Goal: Information Seeking & Learning: Learn about a topic

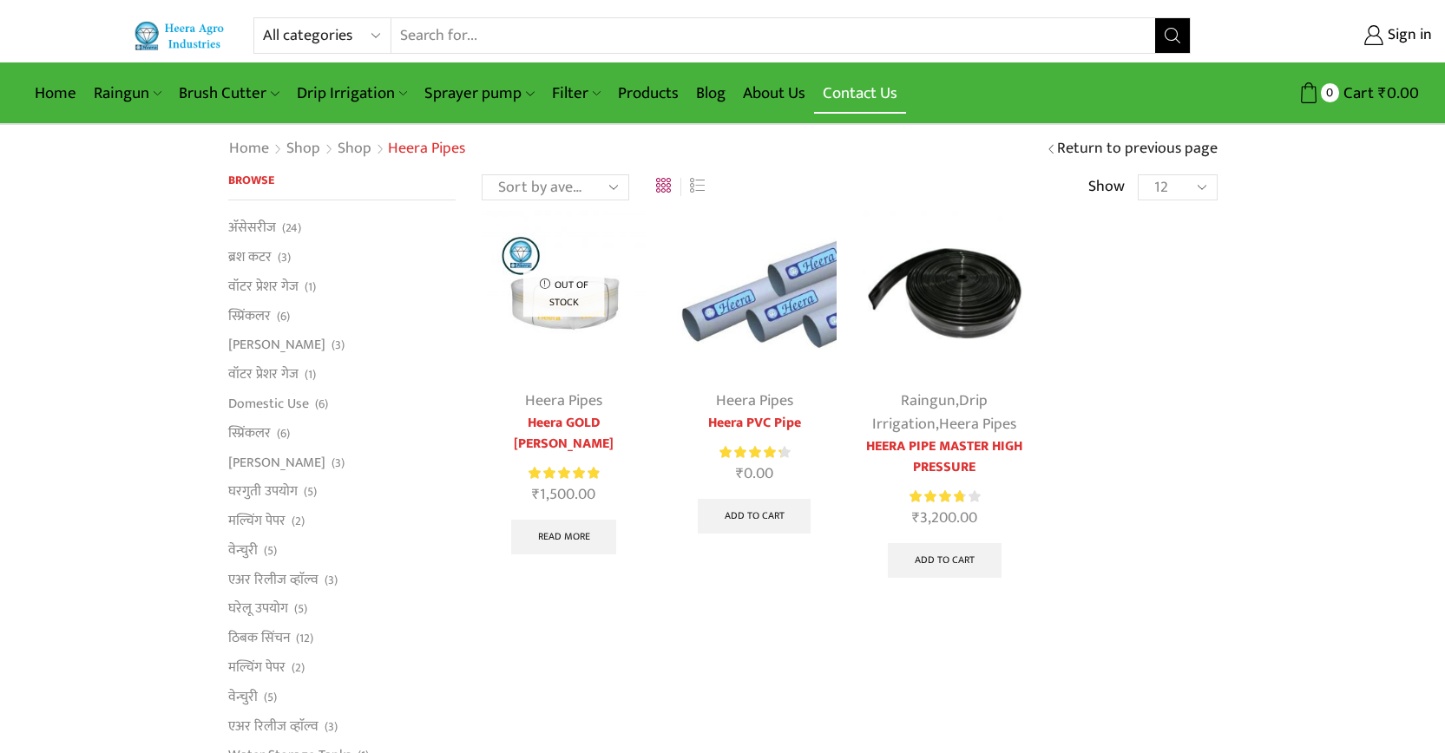
click at [842, 92] on link "Contact Us" at bounding box center [860, 93] width 92 height 41
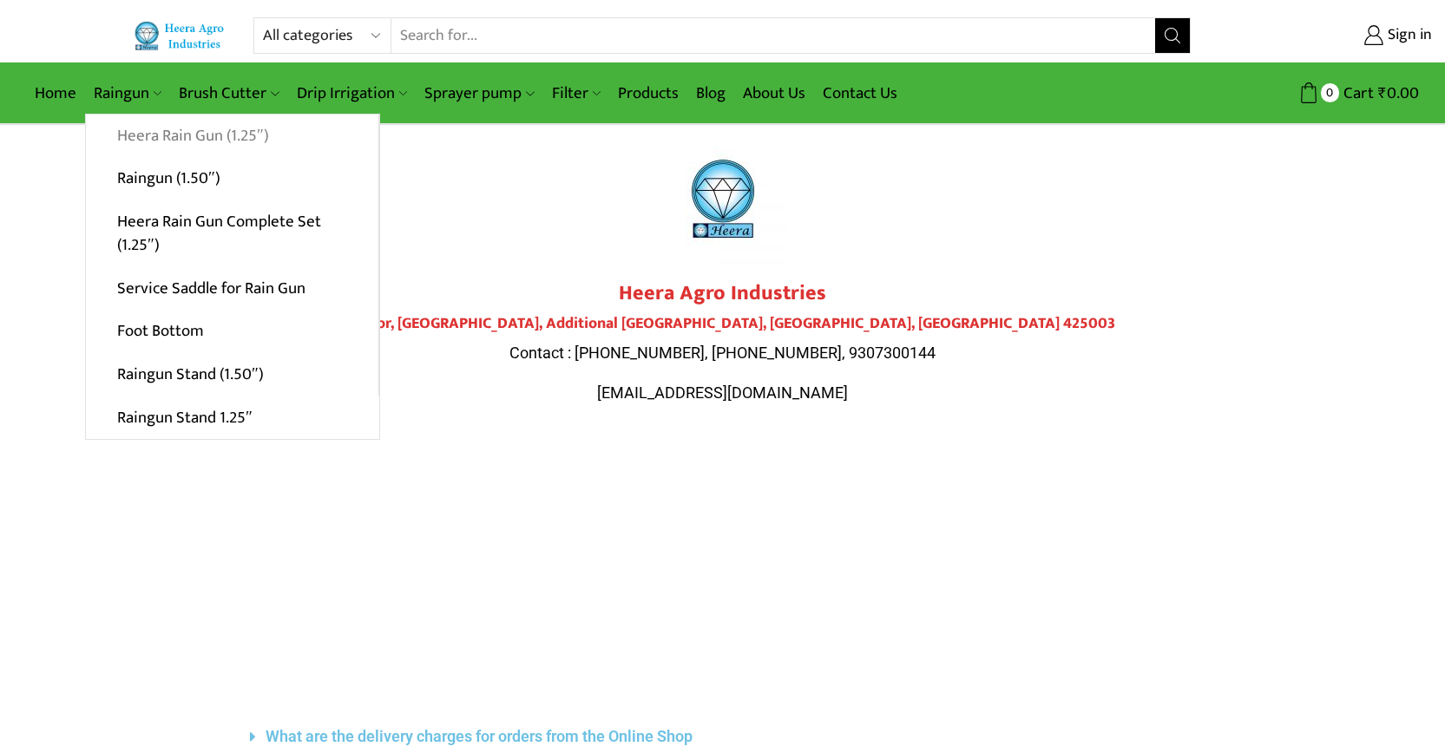
click at [201, 132] on link "Heera Rain Gun (1.25″)" at bounding box center [232, 136] width 292 height 43
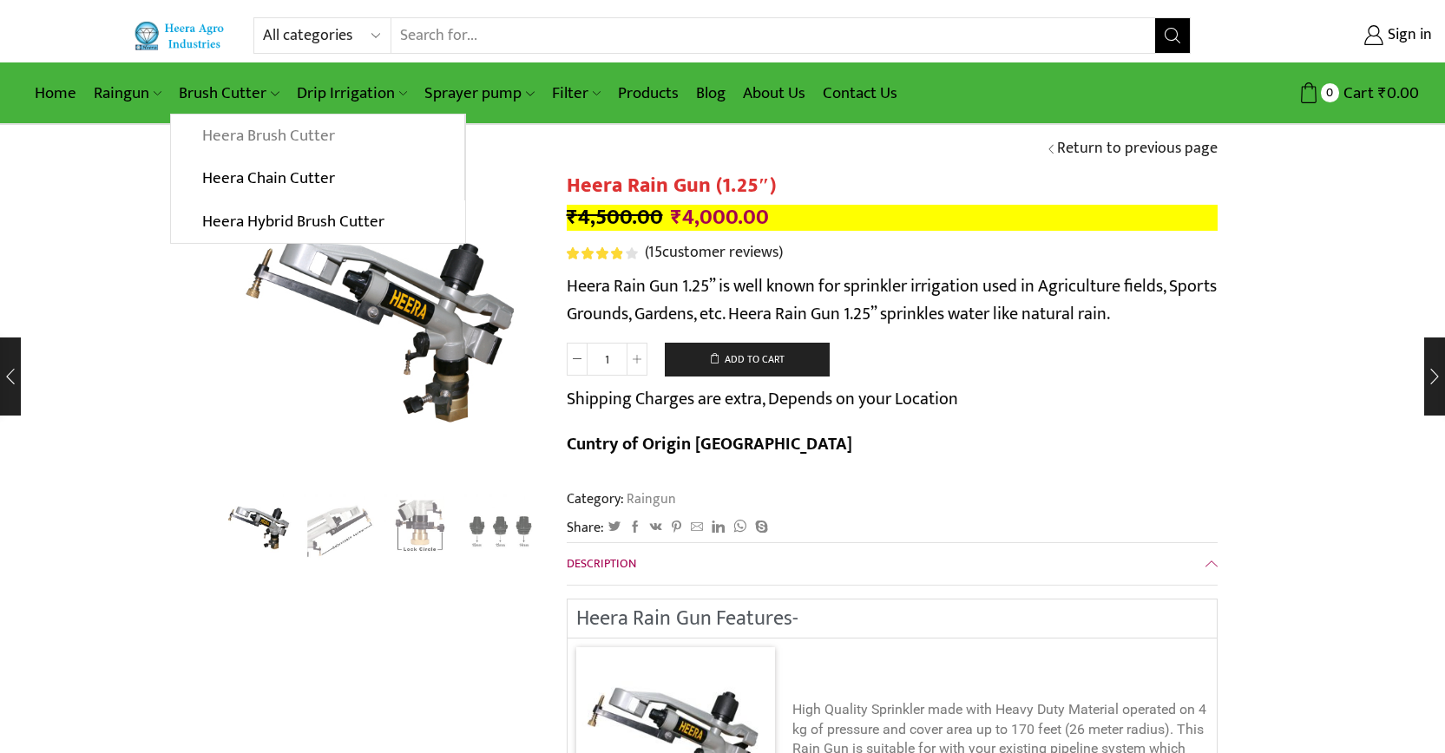
click at [266, 140] on link "Heera Brush Cutter" at bounding box center [317, 136] width 292 height 43
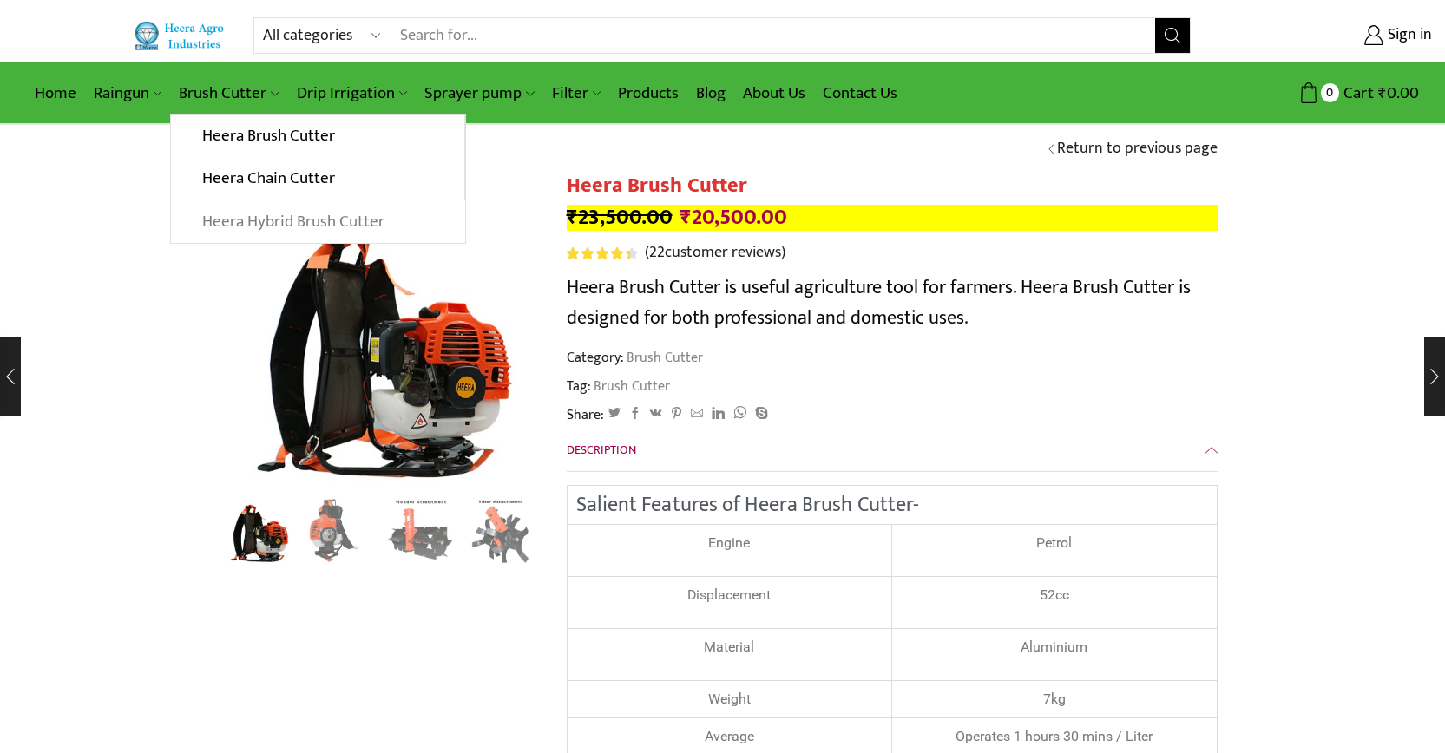
click at [250, 223] on link "Heera Hybrid Brush Cutter" at bounding box center [317, 221] width 293 height 43
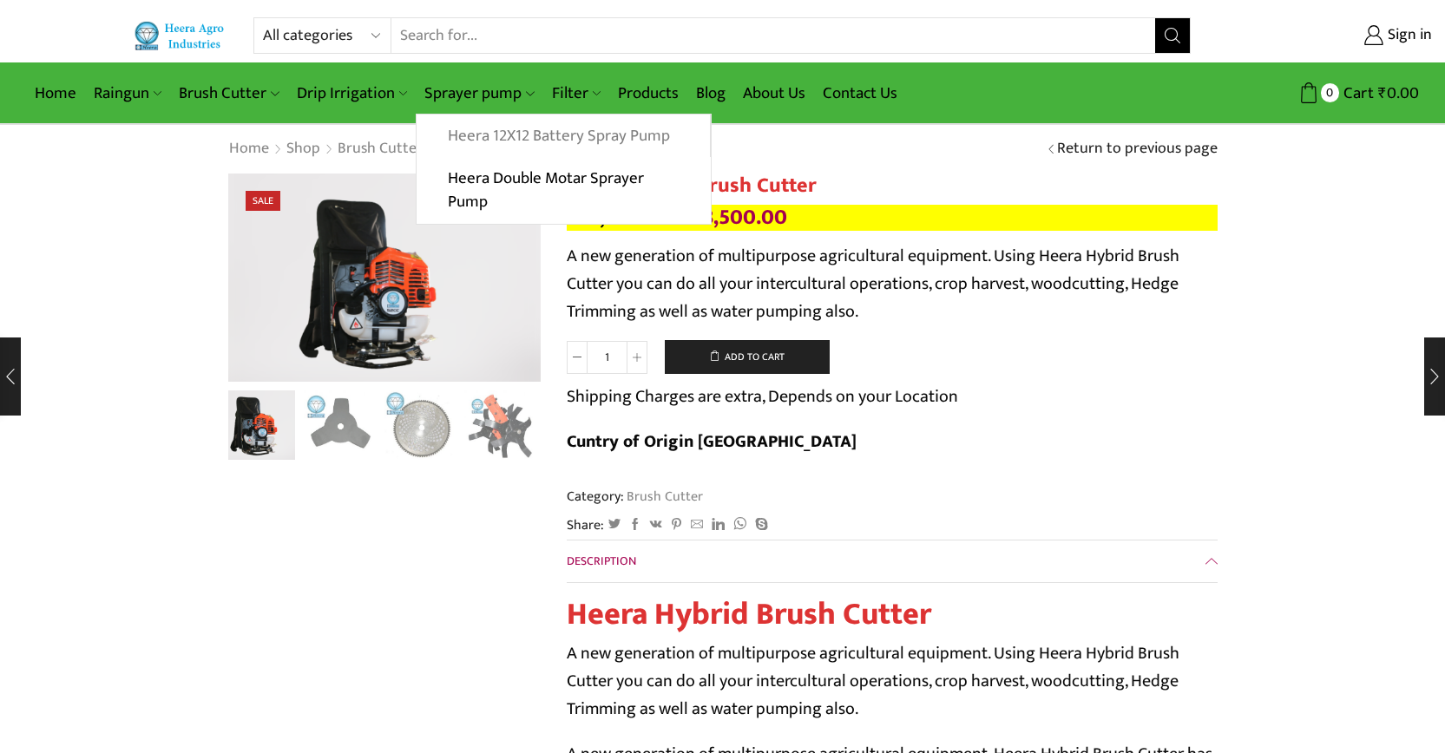
click at [480, 128] on link "Heera 12X12 Battery Spray Pump" at bounding box center [563, 136] width 292 height 43
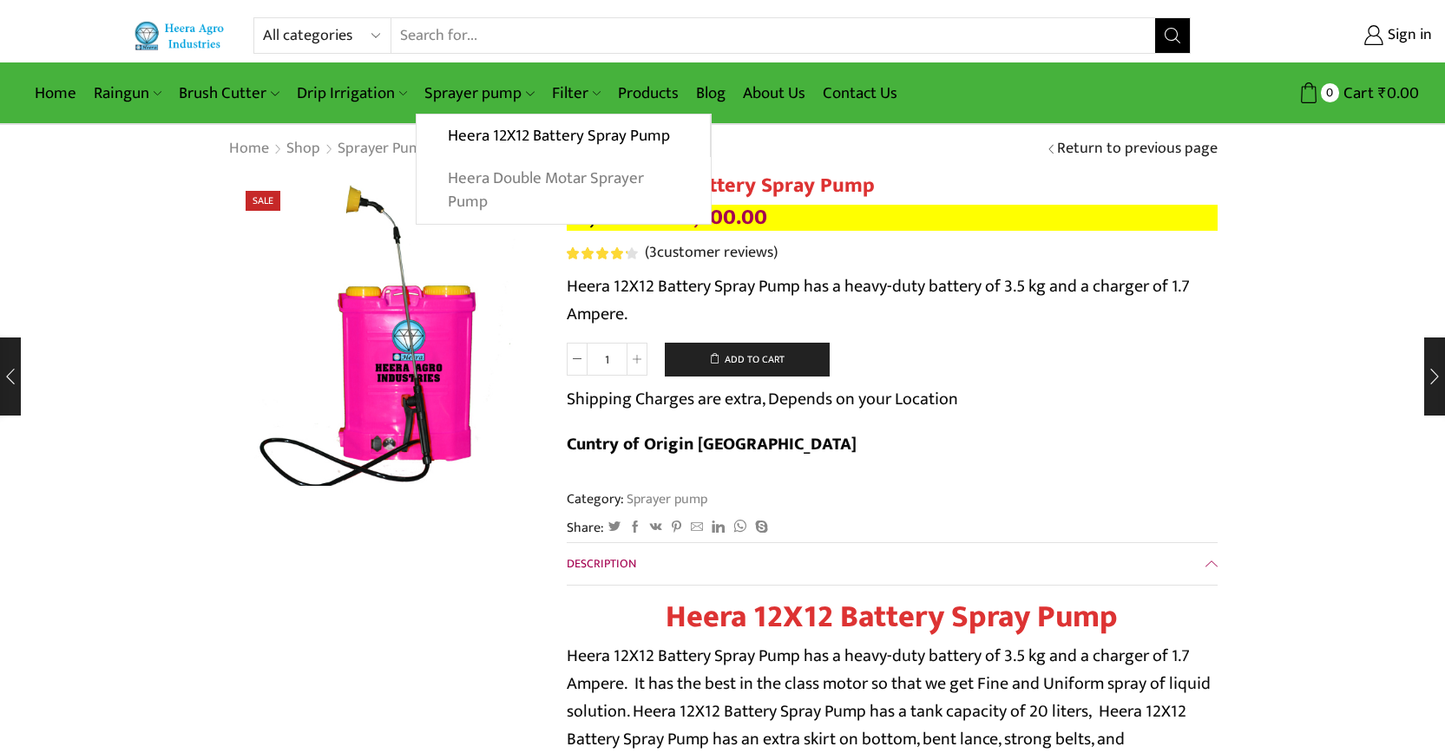
click at [470, 198] on link "Heera Double Motar Sprayer Pump" at bounding box center [563, 190] width 293 height 67
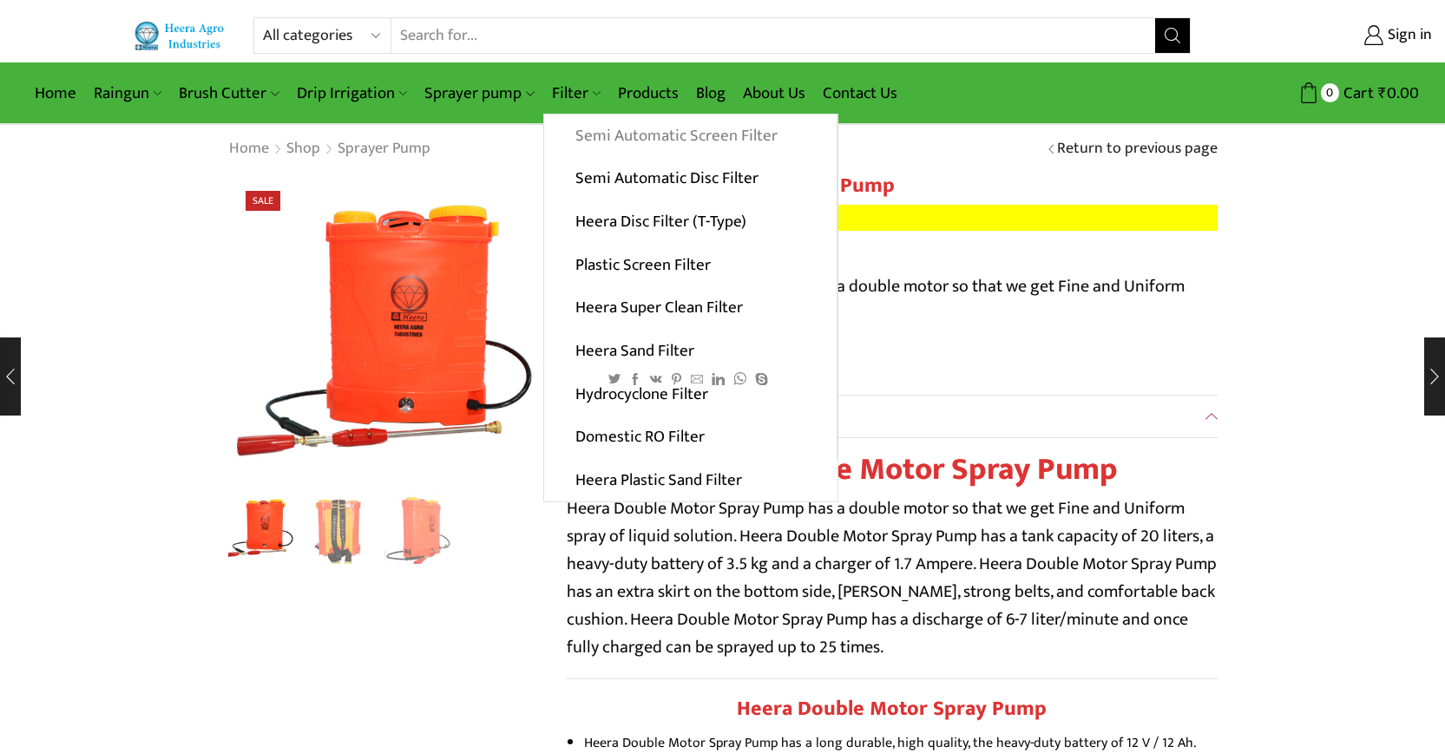
click at [599, 128] on link "Semi Automatic Screen Filter" at bounding box center [690, 136] width 292 height 43
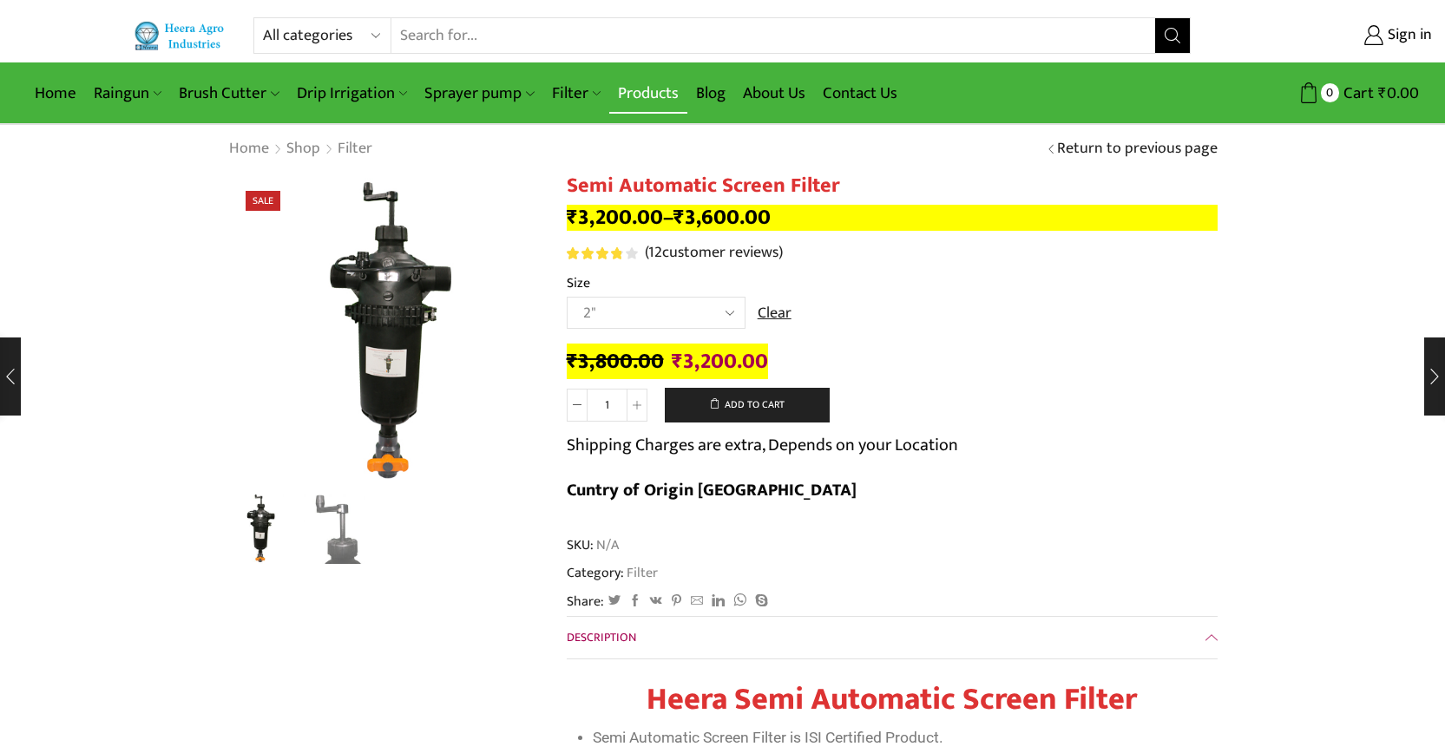
click at [647, 99] on link "Products" at bounding box center [648, 93] width 78 height 41
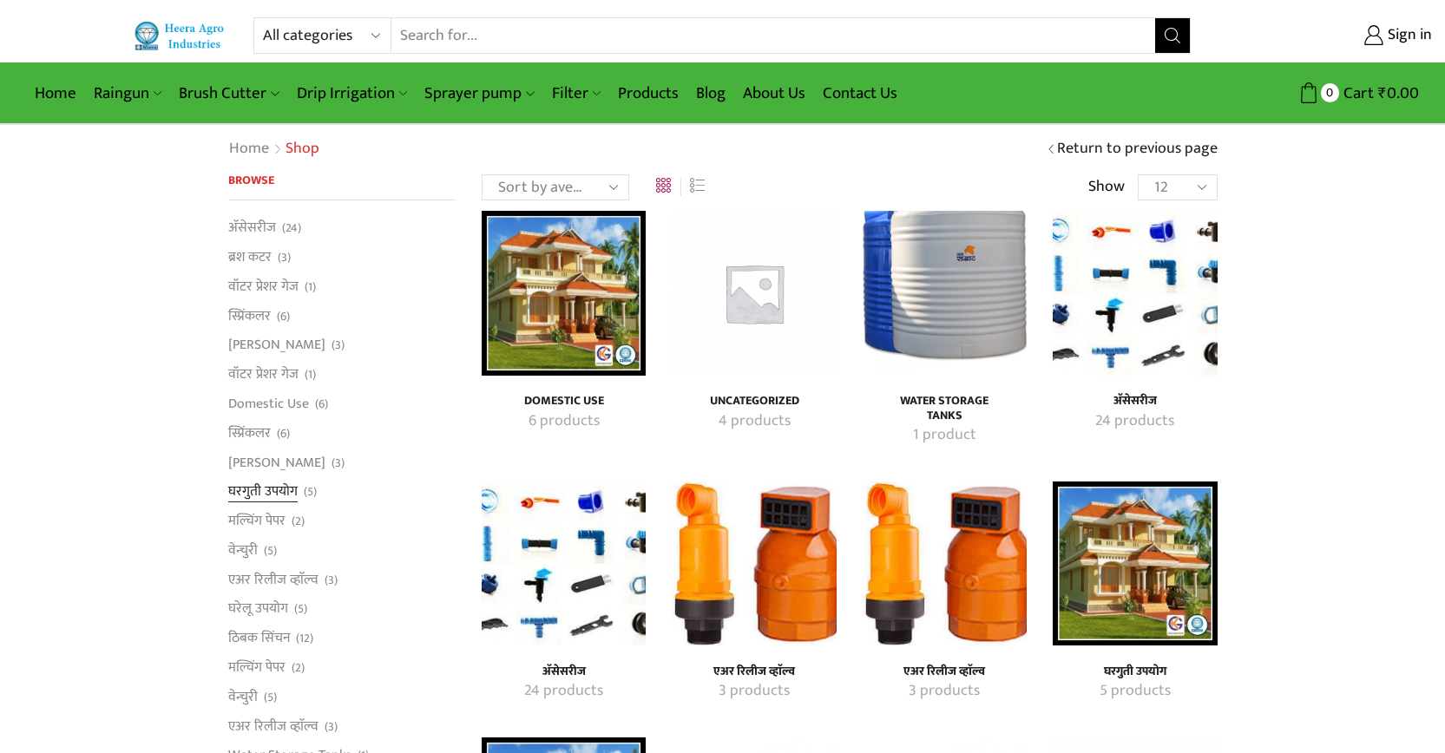
click at [281, 489] on link "घरगुती उपयोग" at bounding box center [262, 492] width 69 height 30
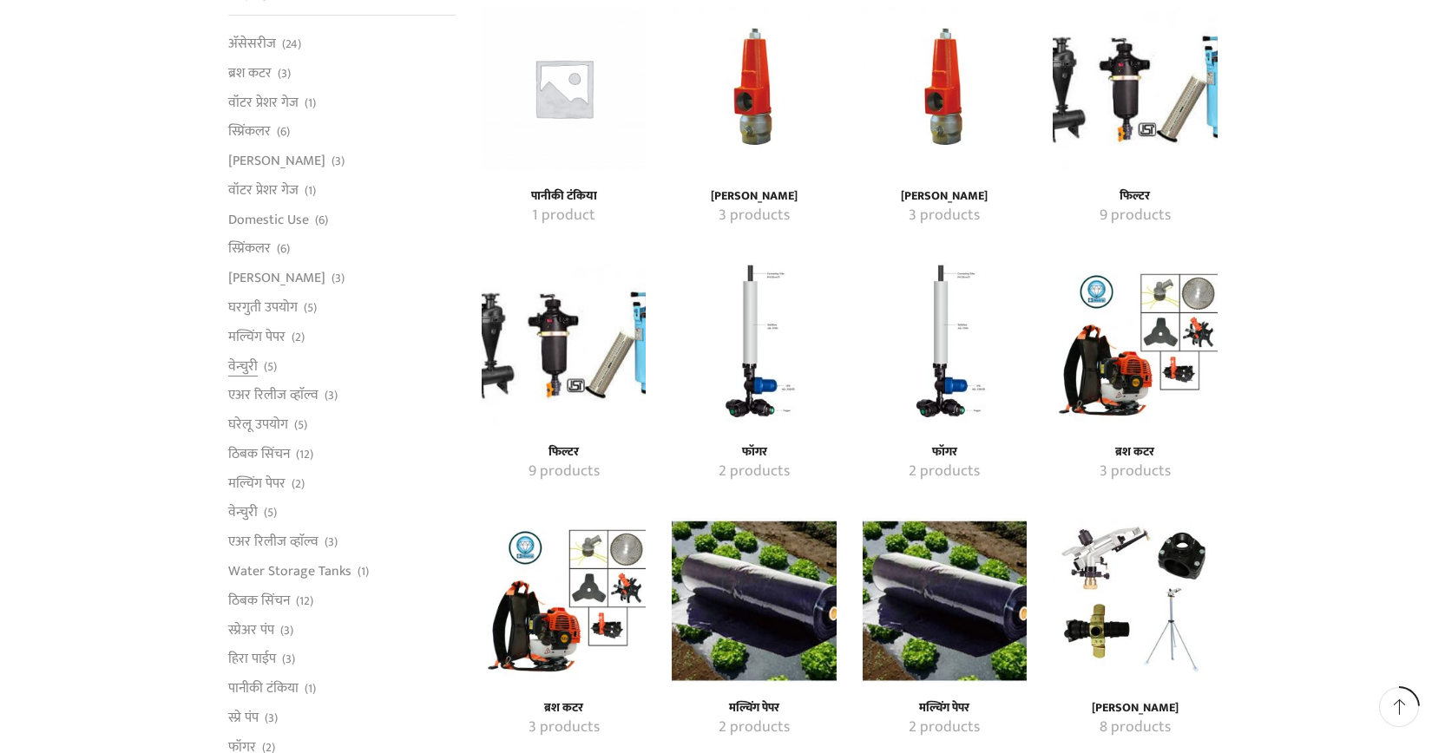
scroll to position [1335, 0]
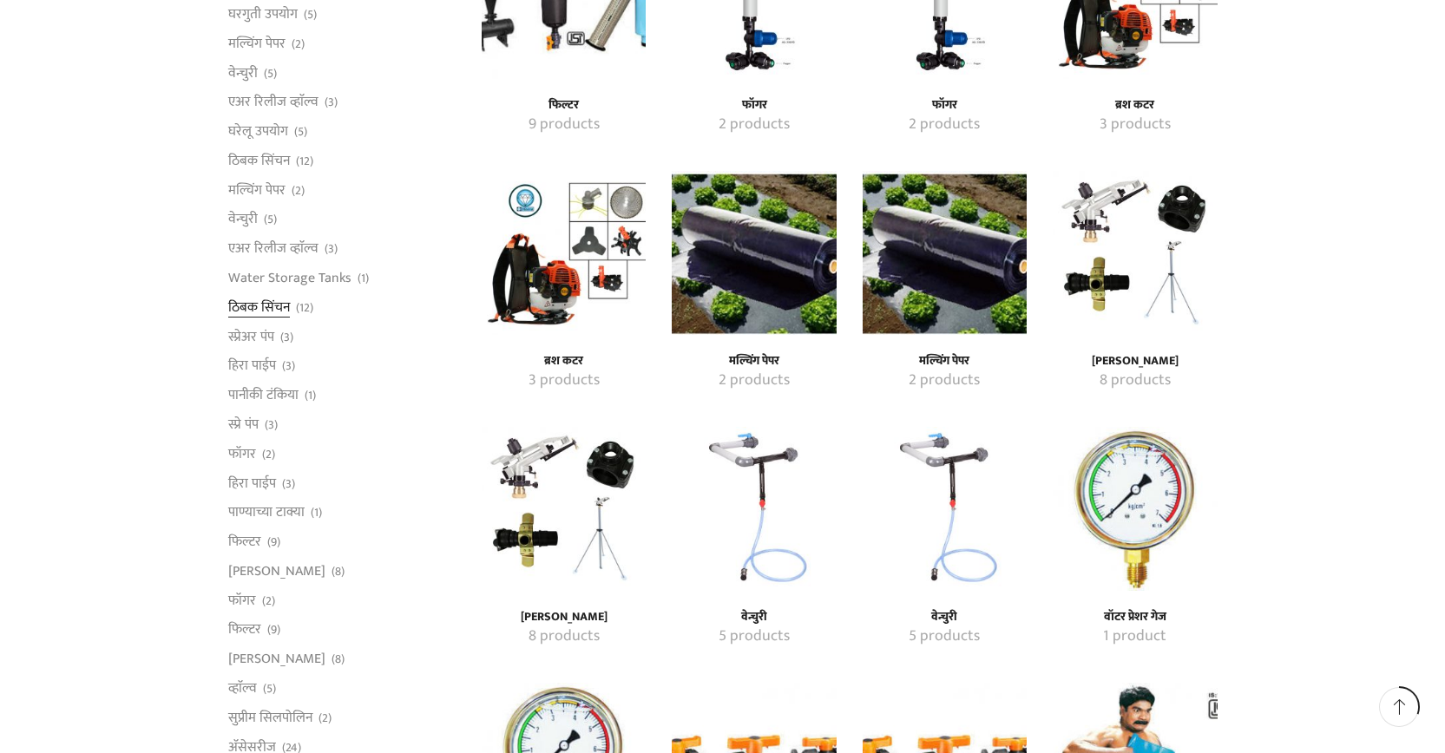
click at [259, 301] on link "ठिबक सिंचन" at bounding box center [259, 307] width 62 height 30
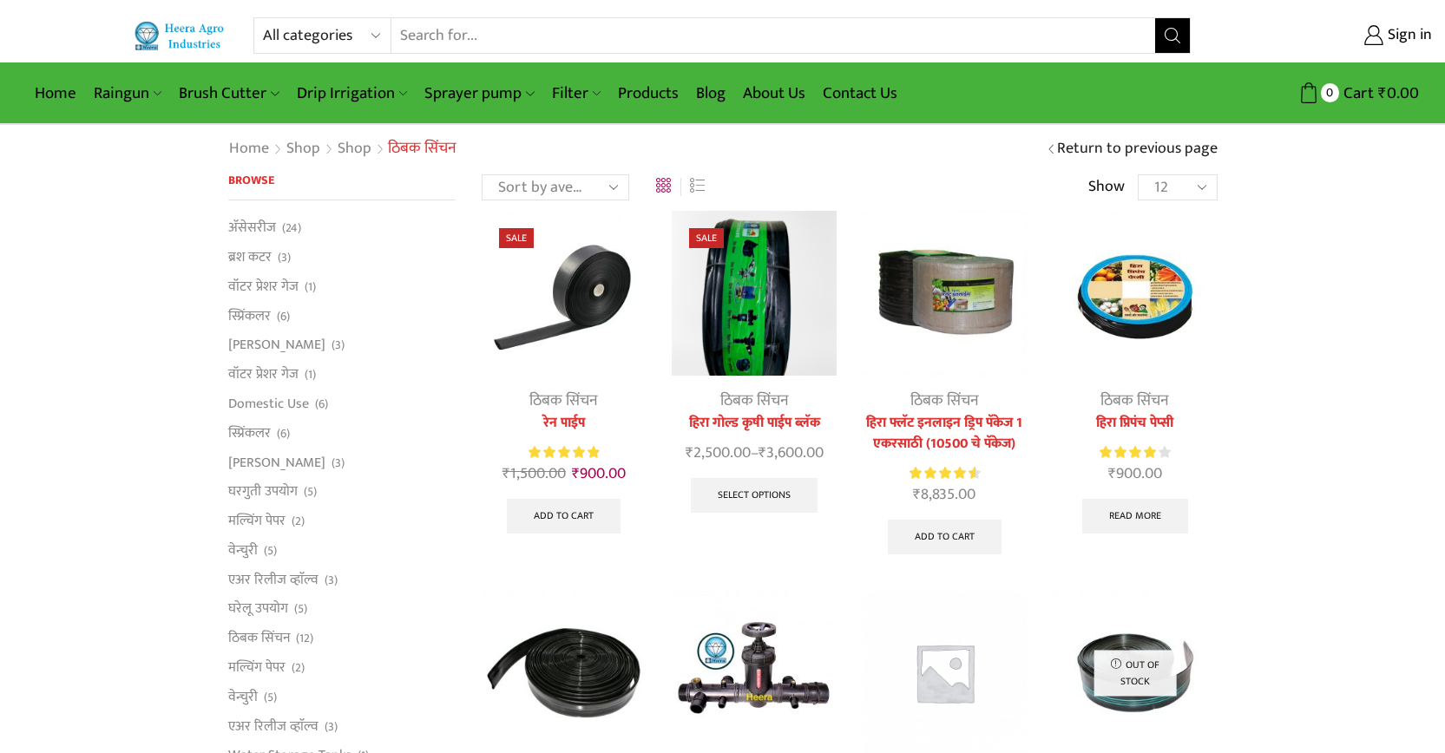
click at [591, 385] on div "Sale ठिबक सिंचन रेन पाईप Rated 5.00 out of 5 ₹ 1,500.00 Original price was: ₹1,…" at bounding box center [564, 377] width 164 height 333
click at [595, 390] on div "Sale ठिबक सिंचन रेन पाईप Rated 5.00 out of 5 ₹ 1,500.00 Original price was: ₹1,…" at bounding box center [564, 377] width 164 height 333
click at [595, 399] on link "ठिबक सिंचन" at bounding box center [563, 401] width 69 height 26
click at [593, 404] on link "ठिबक सिंचन" at bounding box center [563, 401] width 69 height 26
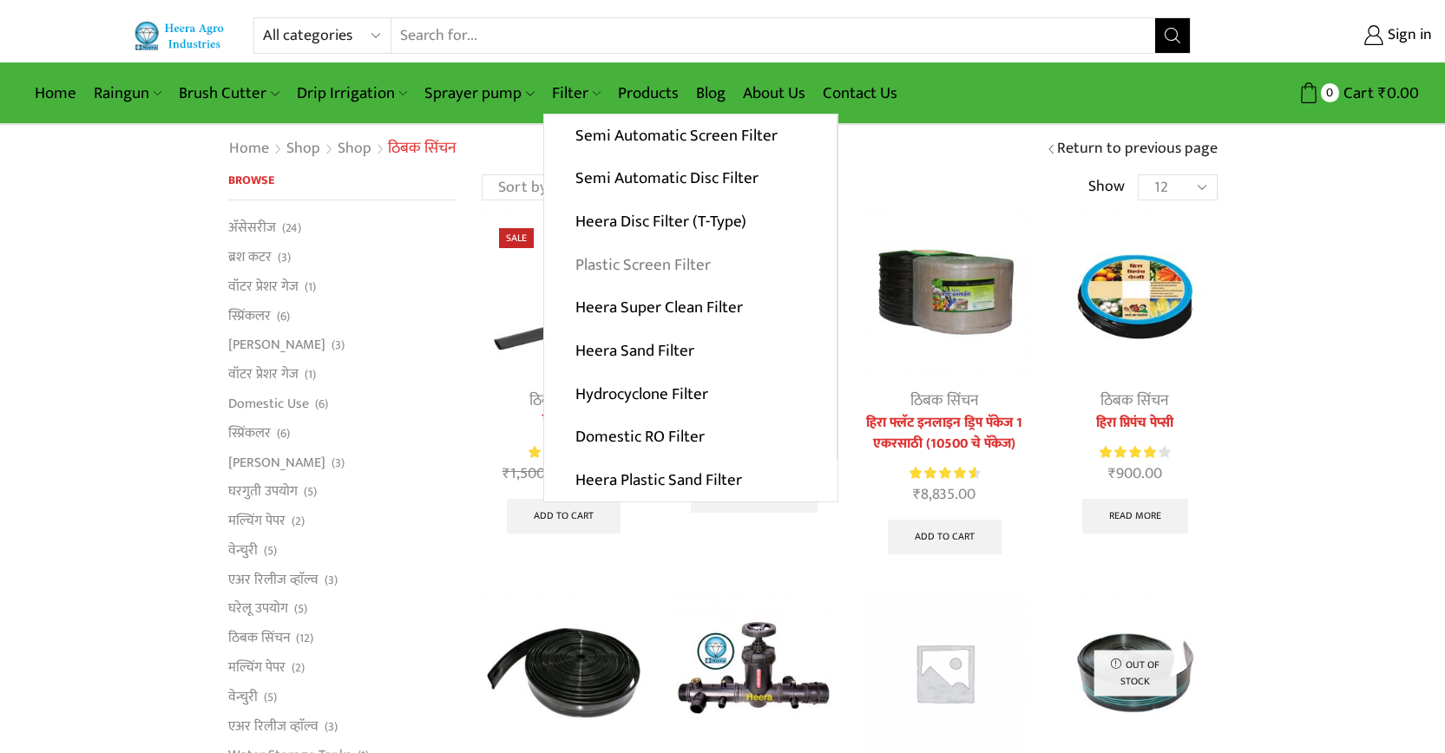
click at [618, 276] on link "Plastic Screen Filter" at bounding box center [690, 264] width 292 height 43
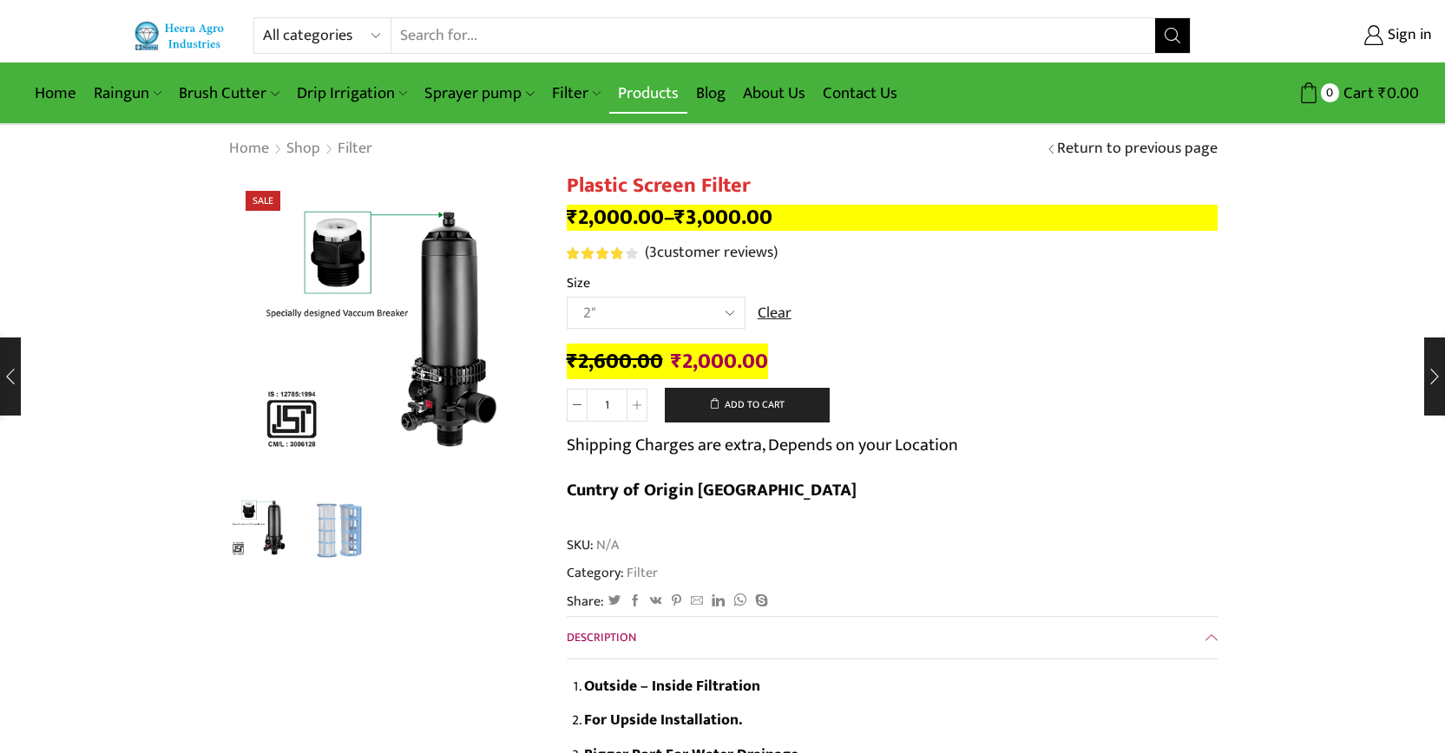
click at [673, 93] on link "Products" at bounding box center [648, 93] width 78 height 41
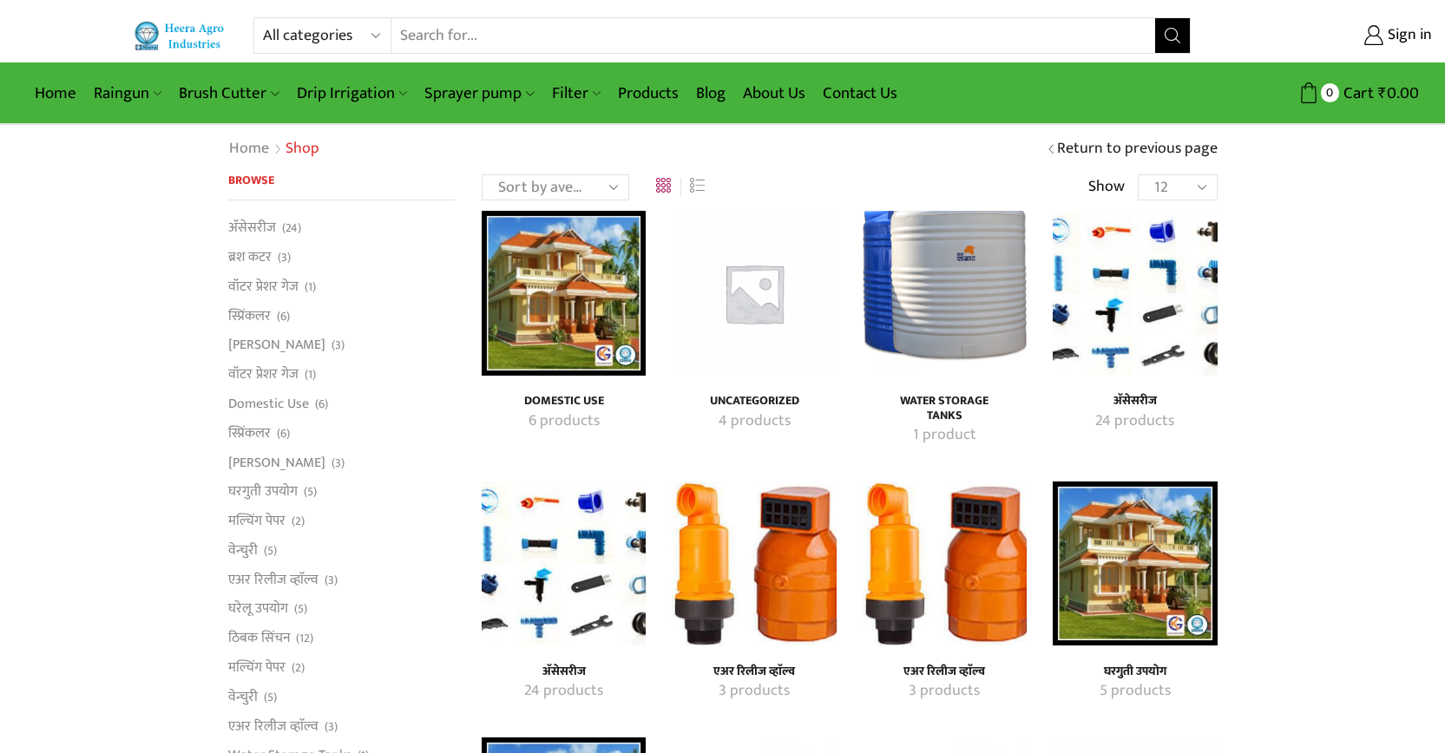
click at [982, 346] on img "Visit product category Water Storage Tanks" at bounding box center [945, 293] width 164 height 164
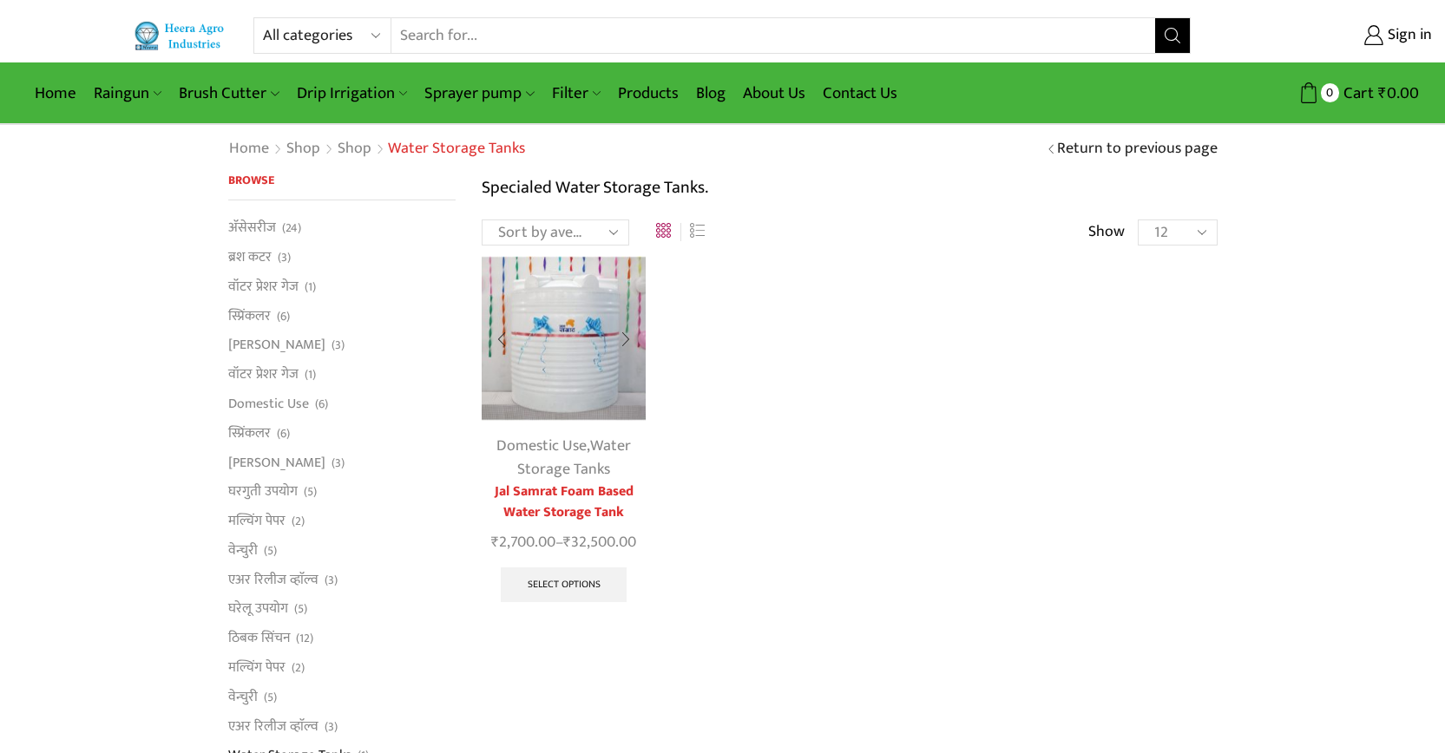
click at [601, 372] on img at bounding box center [564, 338] width 164 height 164
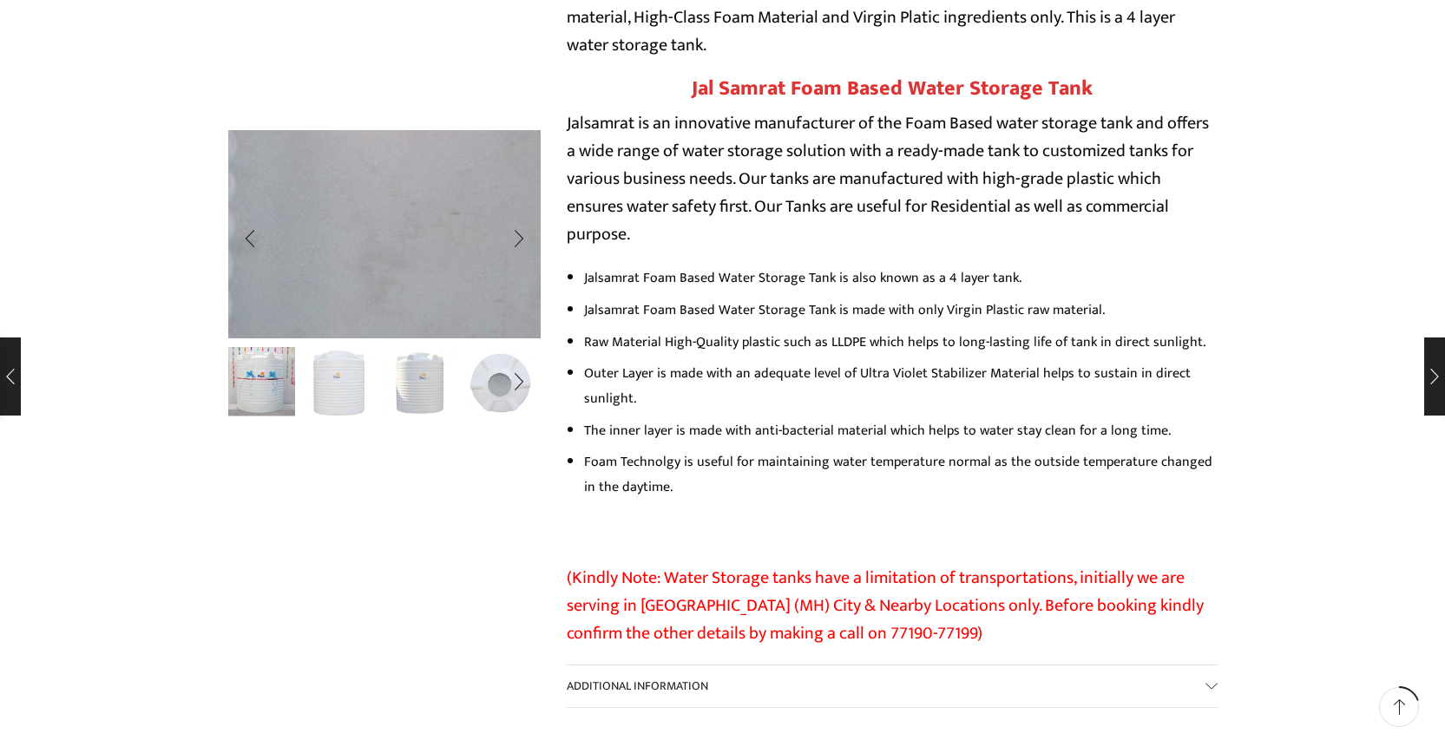
scroll to position [868, 0]
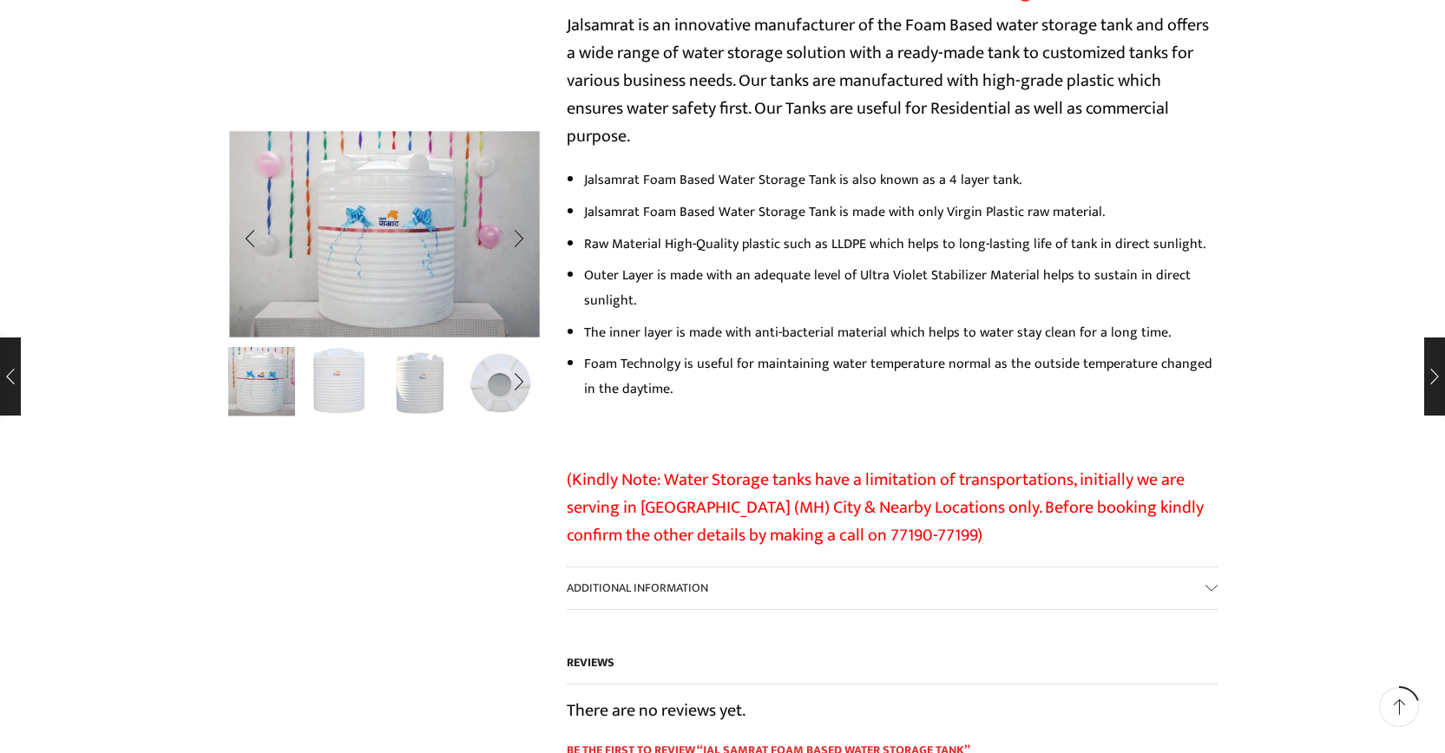
click at [339, 389] on img "2 / 5" at bounding box center [340, 381] width 72 height 72
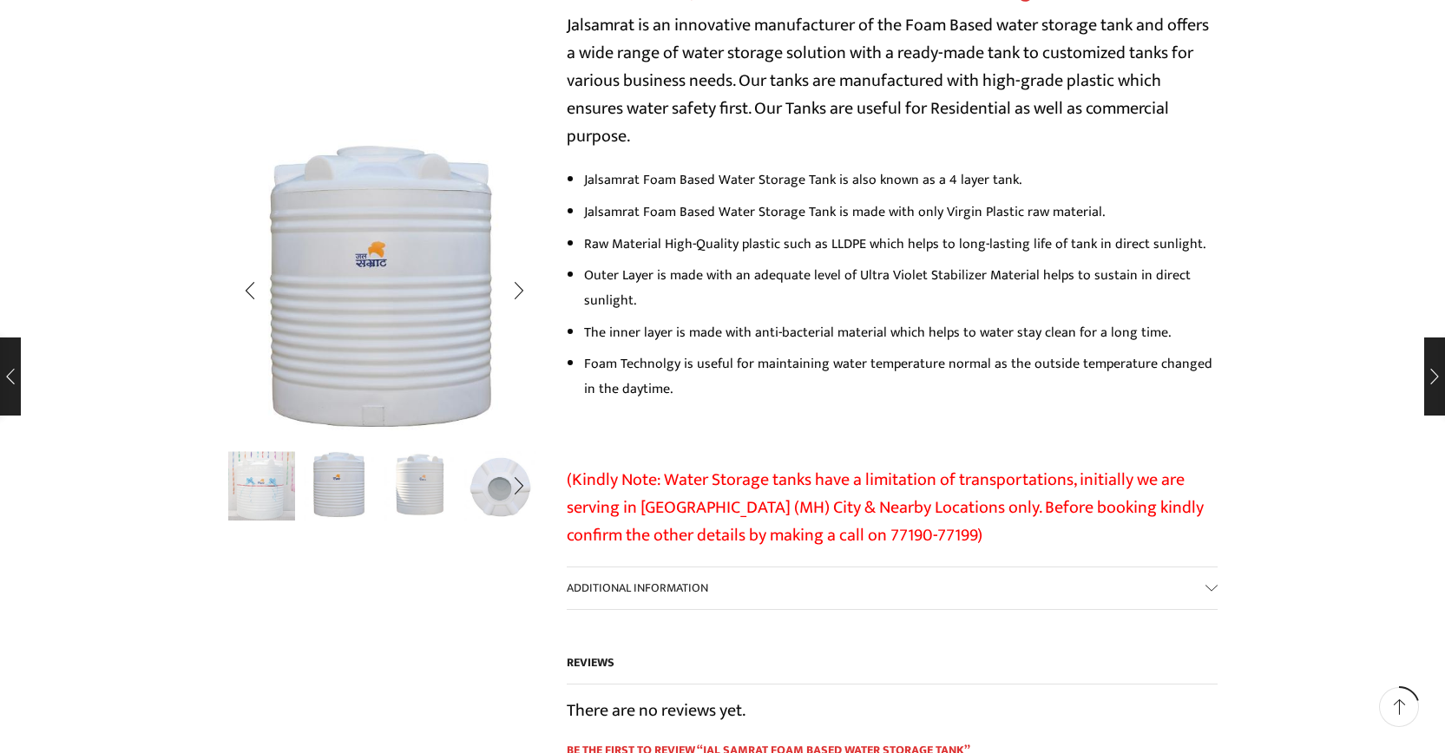
click at [430, 475] on img "3 / 5" at bounding box center [420, 485] width 72 height 72
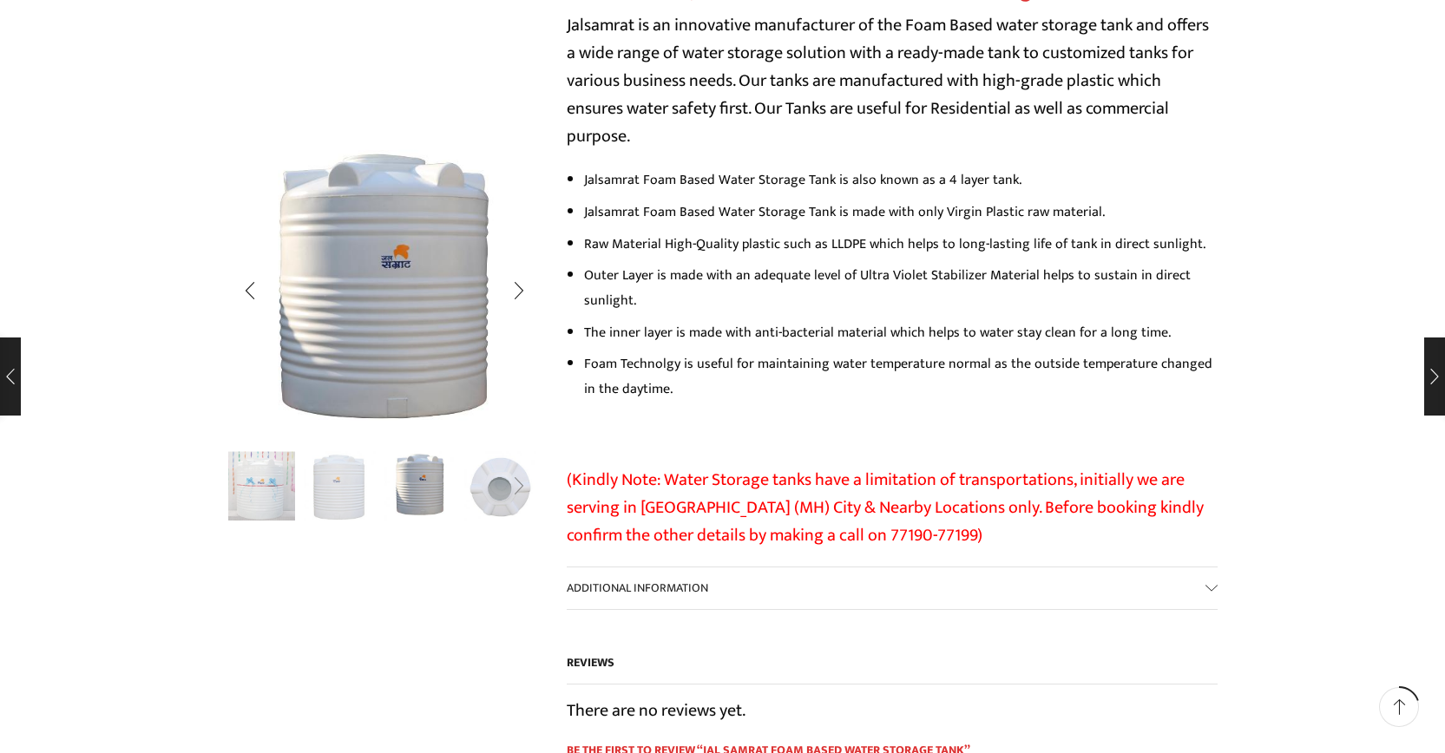
click at [513, 478] on div "Next slide" at bounding box center [518, 486] width 43 height 43
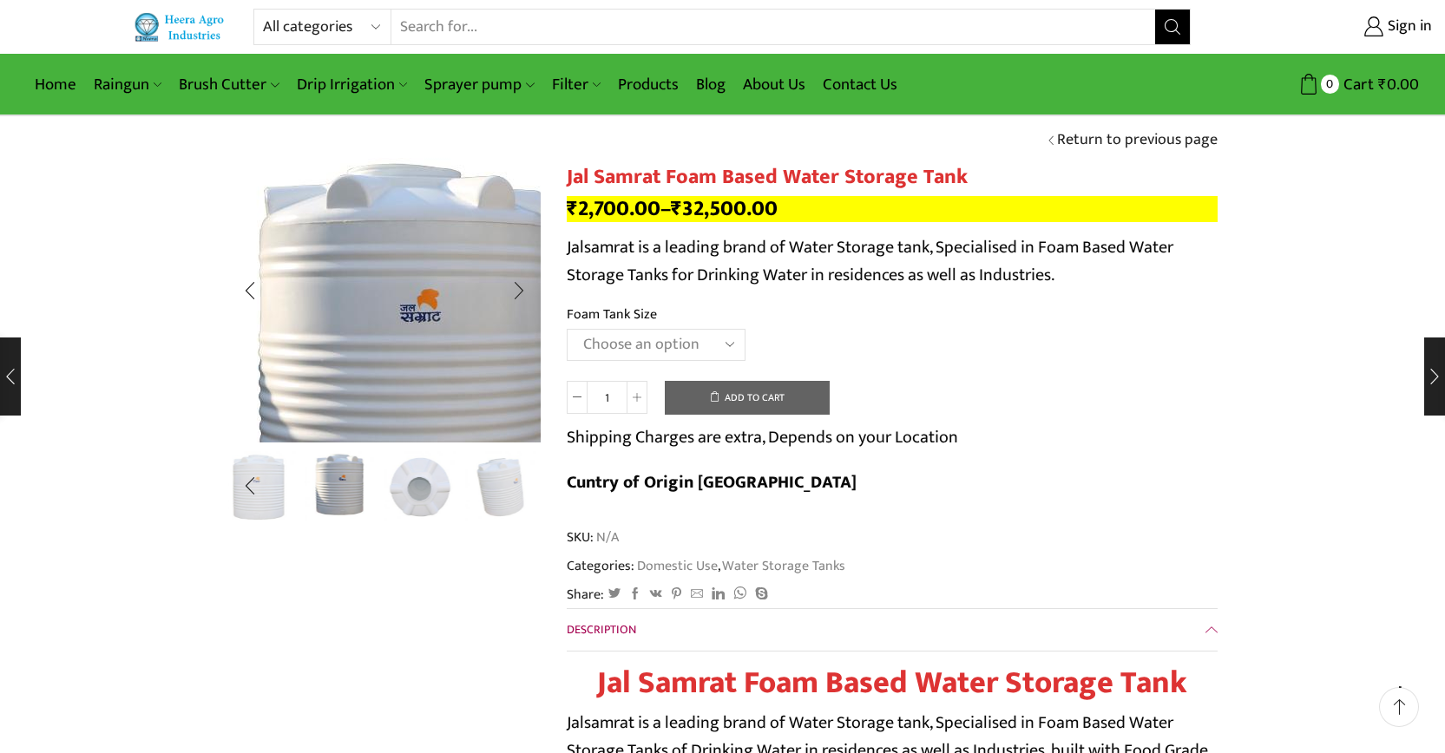
scroll to position [0, 0]
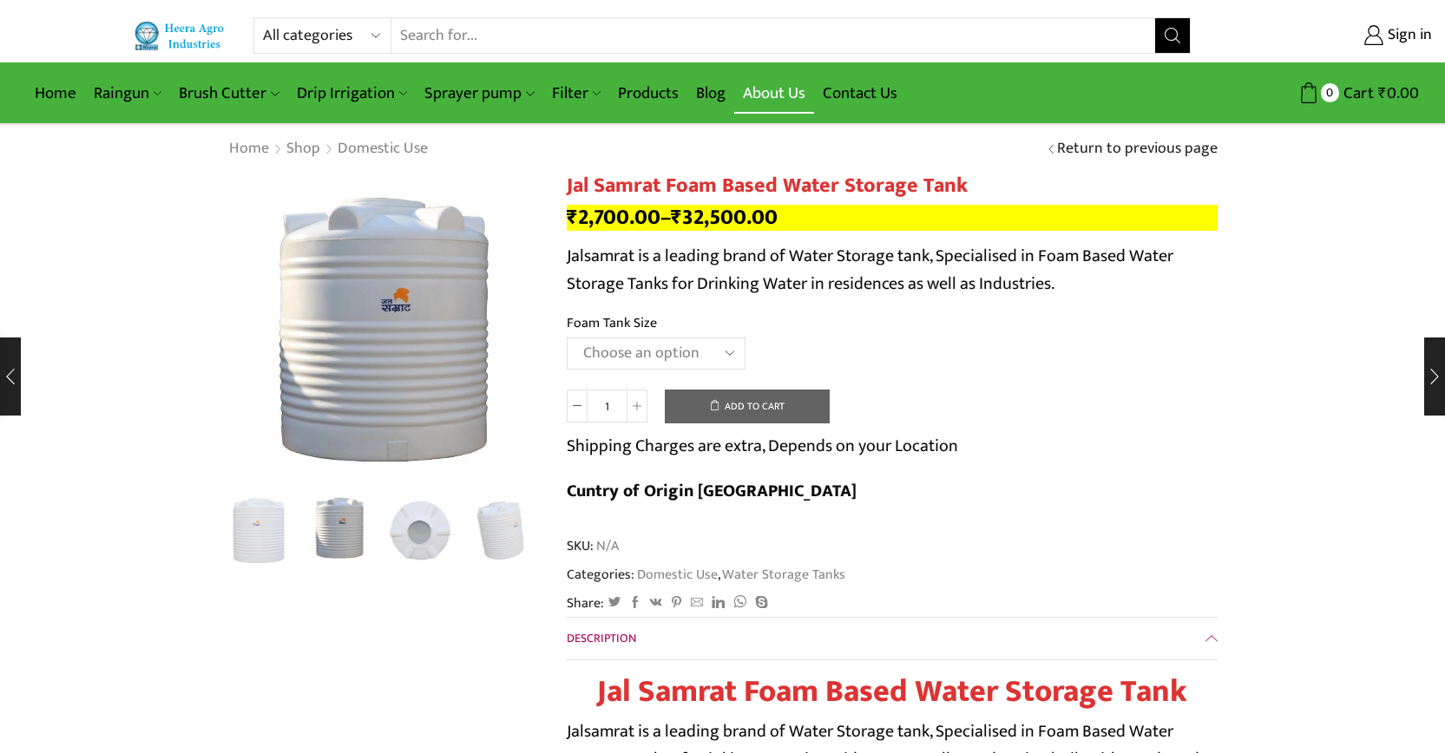
click at [787, 92] on link "About Us" at bounding box center [774, 93] width 80 height 41
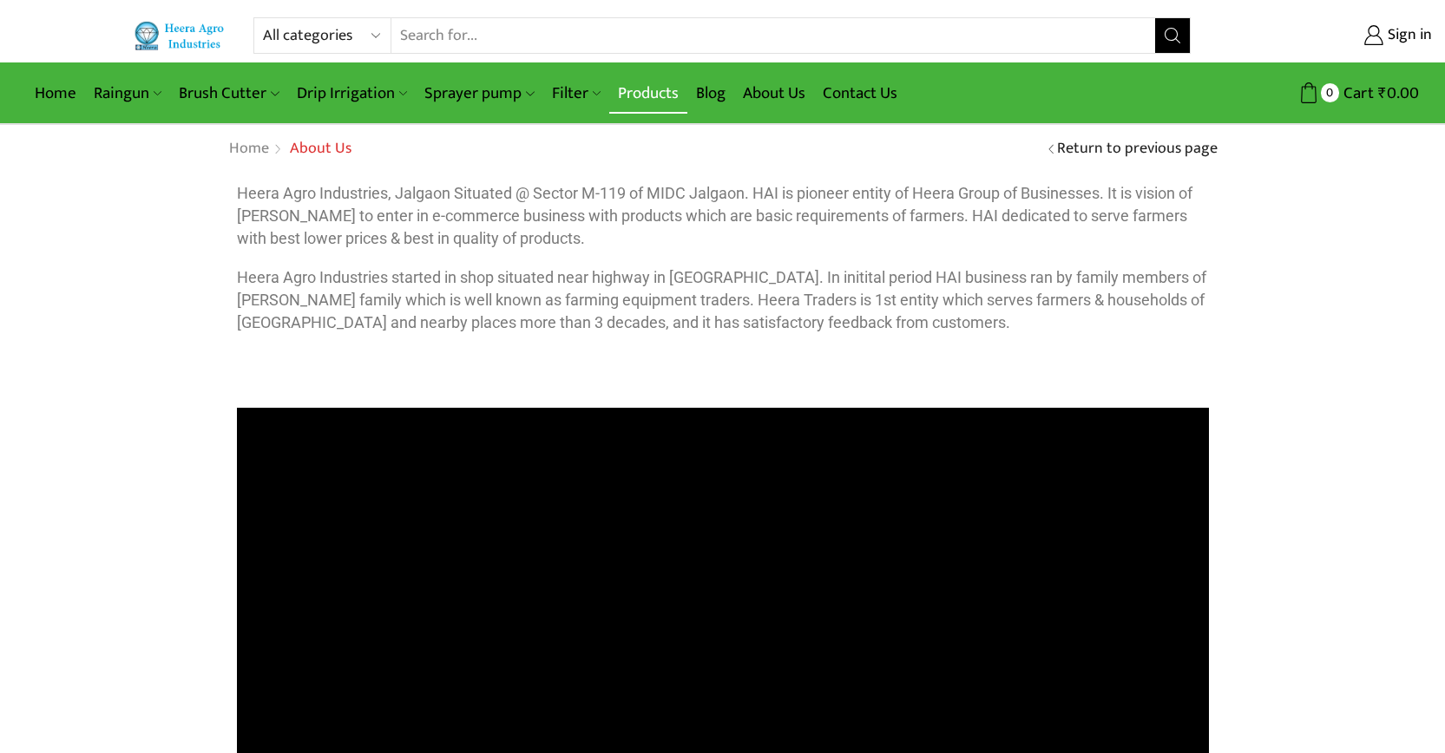
click at [658, 97] on link "Products" at bounding box center [648, 93] width 78 height 41
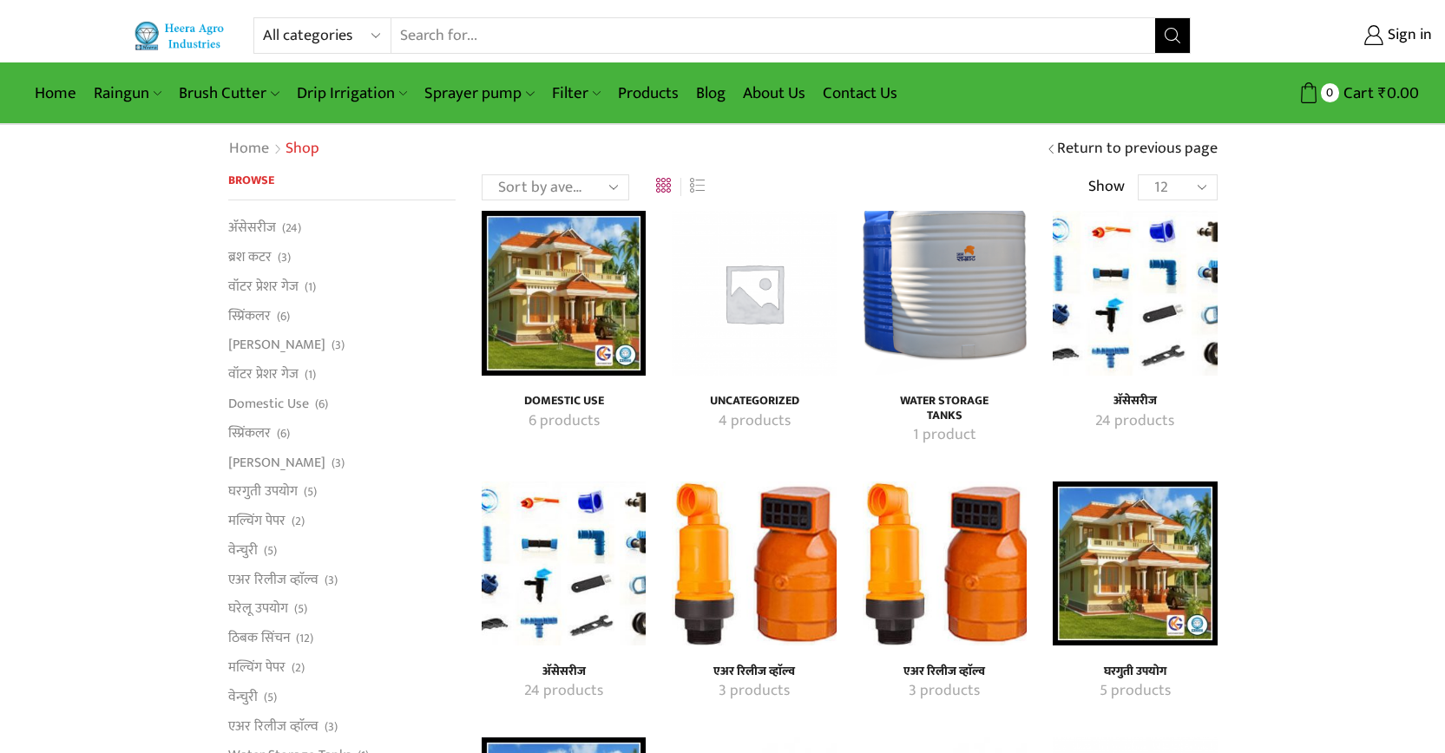
click at [561, 323] on img "Visit product category Domestic Use" at bounding box center [564, 293] width 164 height 164
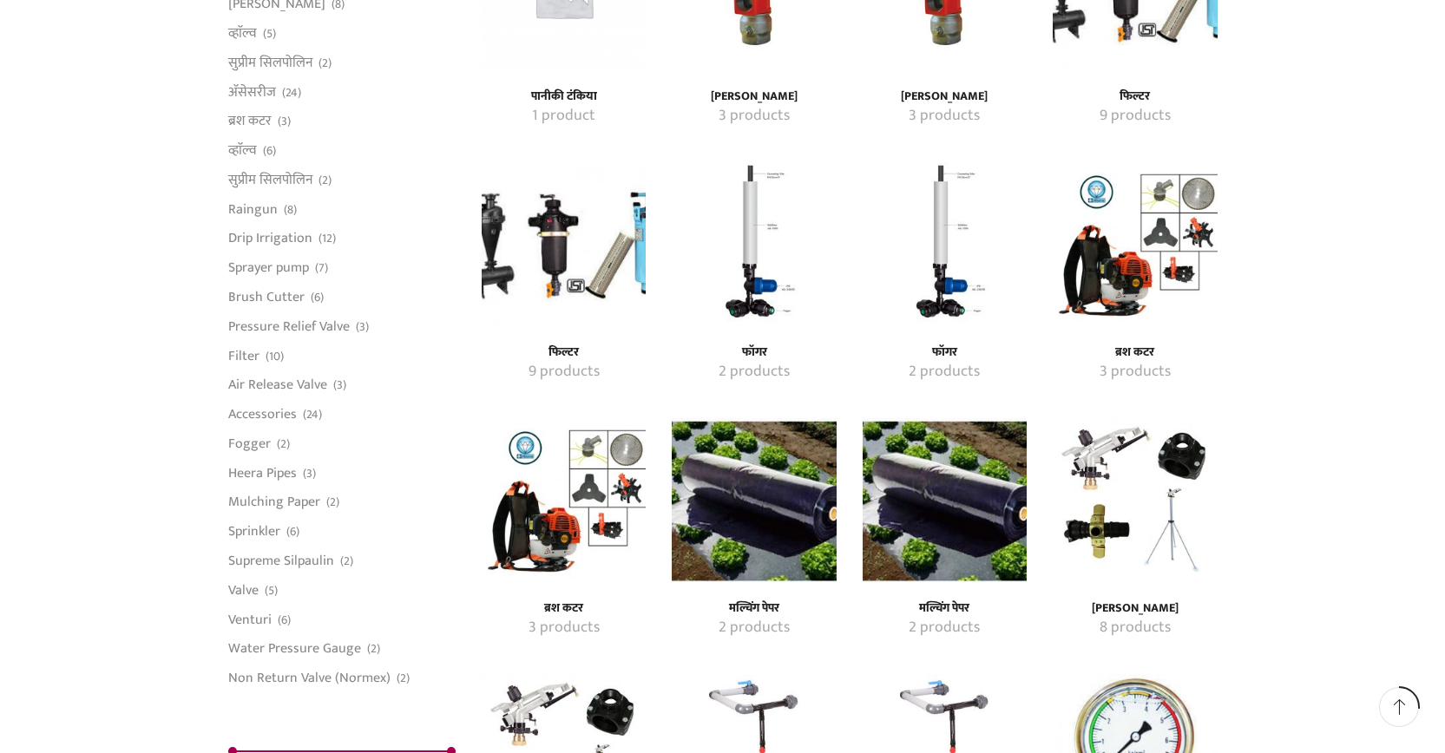
scroll to position [1215, 0]
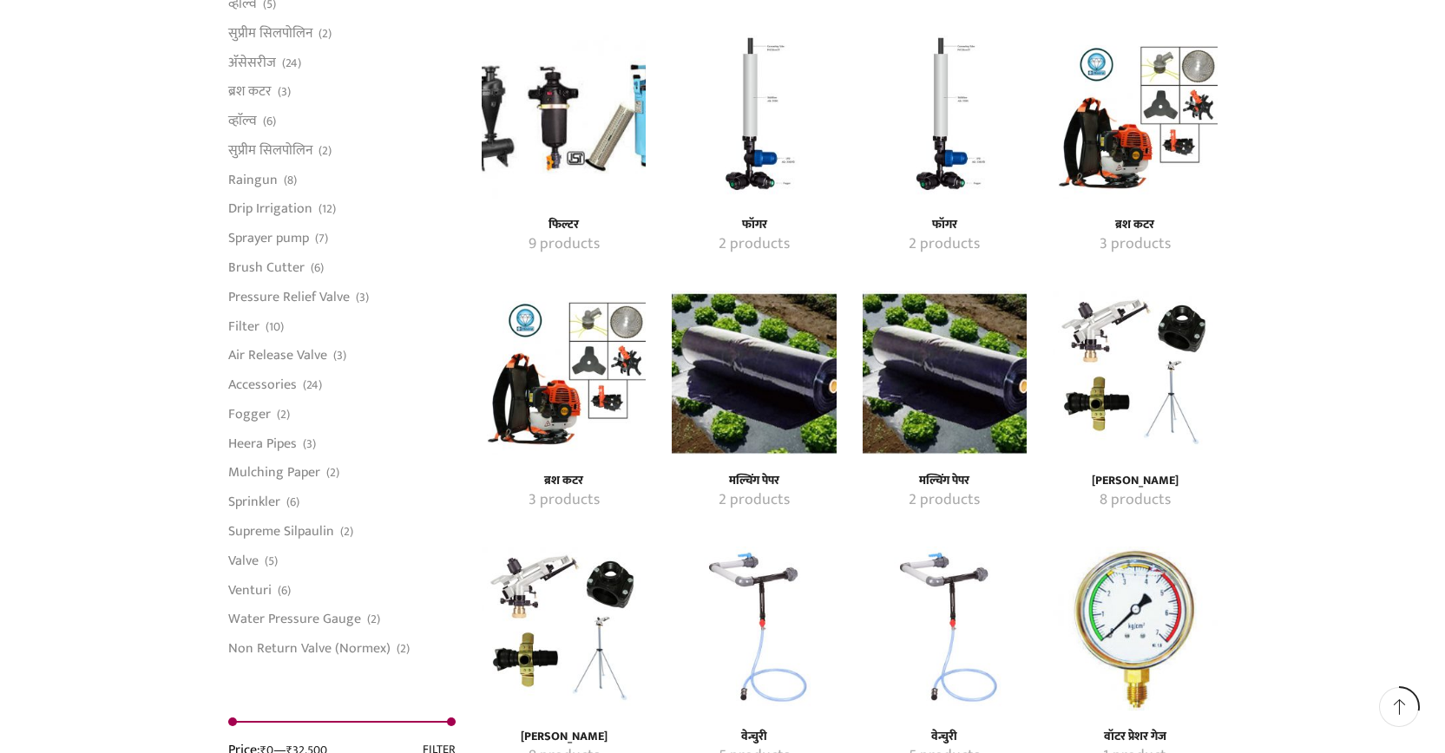
click at [750, 423] on img "Visit product category मल्चिंग पेपर" at bounding box center [754, 373] width 164 height 164
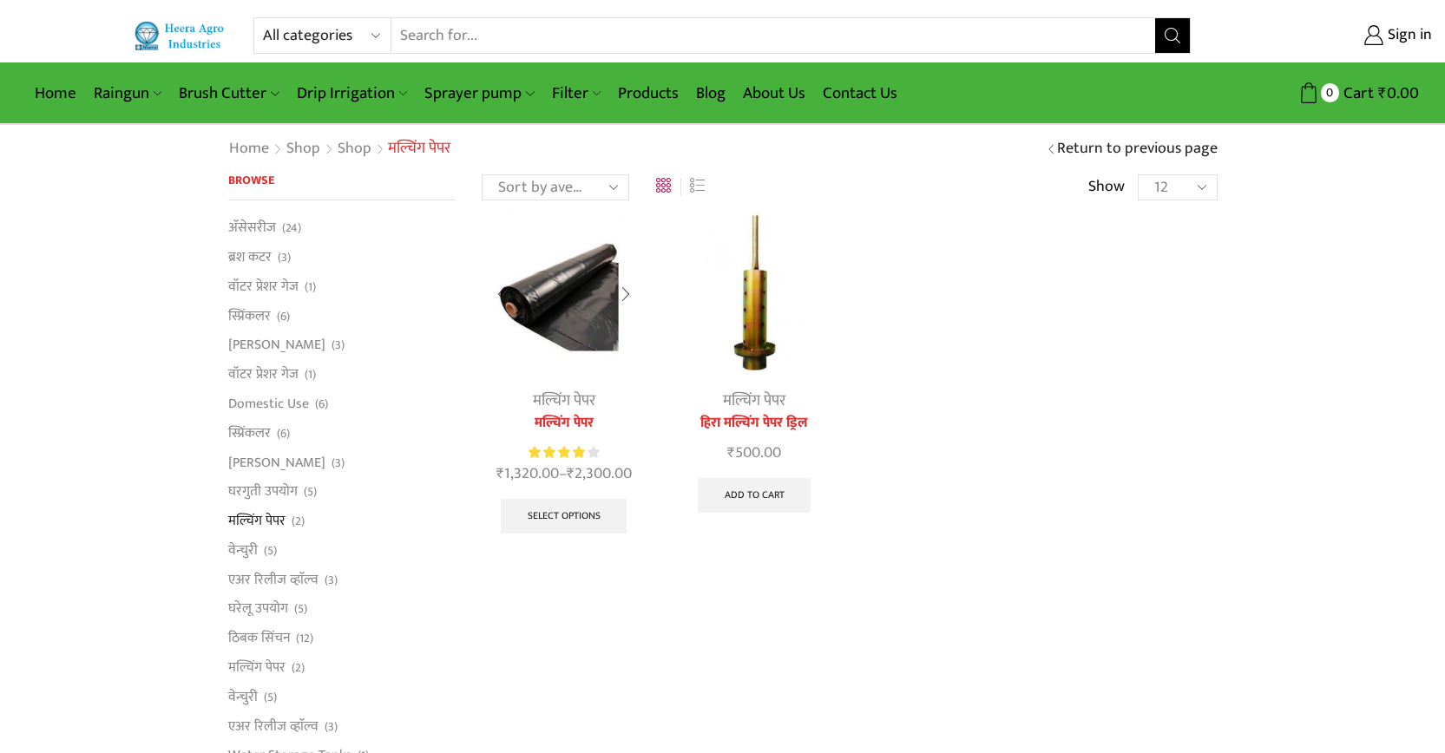
click at [622, 292] on div at bounding box center [626, 295] width 40 height 46
click at [555, 345] on img at bounding box center [564, 293] width 164 height 164
click at [555, 346] on img at bounding box center [564, 293] width 164 height 164
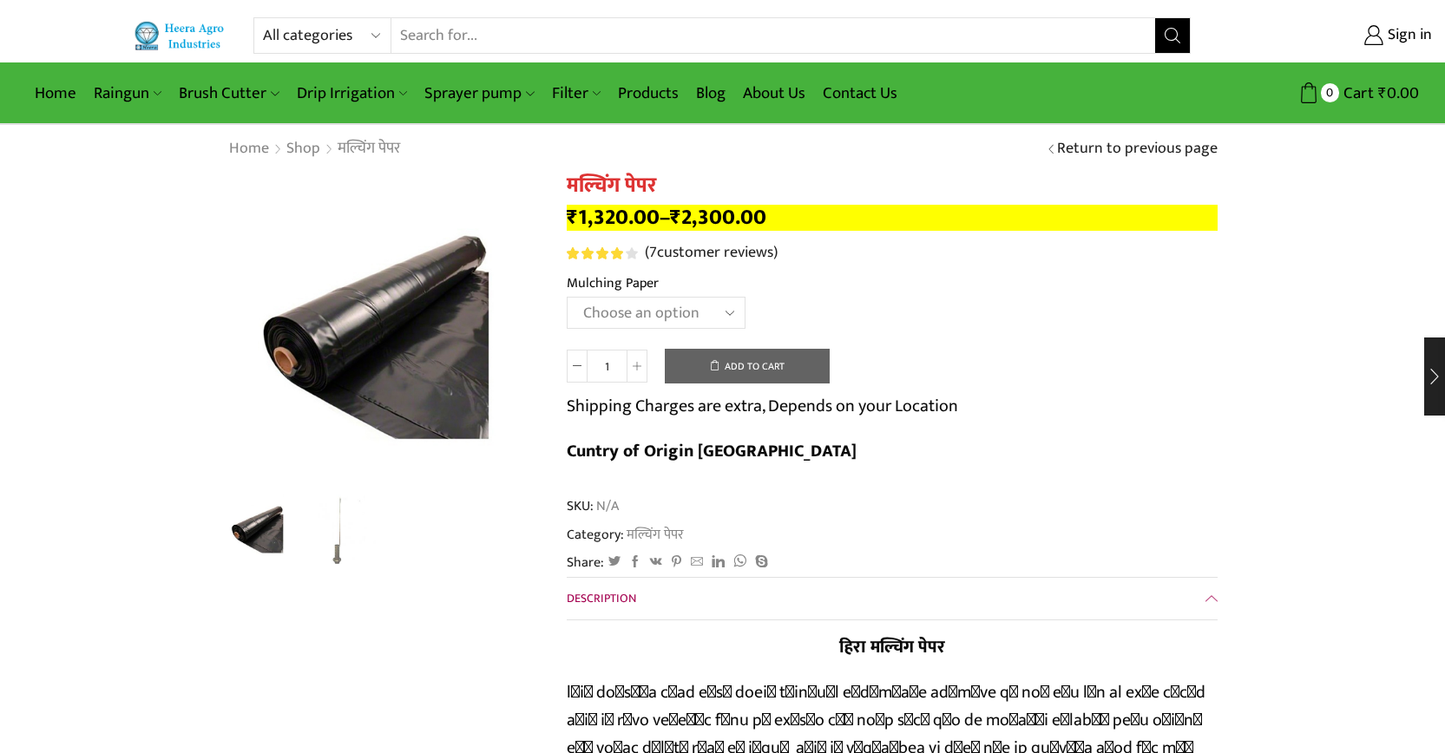
click at [659, 297] on select "Choose an option 1000 X 20 X [PHONE_NUMBER] X [PHONE_NUMBER] X [PHONE_NUMBER] X…" at bounding box center [656, 313] width 179 height 32
click at [894, 496] on span "SKU: N/A" at bounding box center [892, 506] width 651 height 20
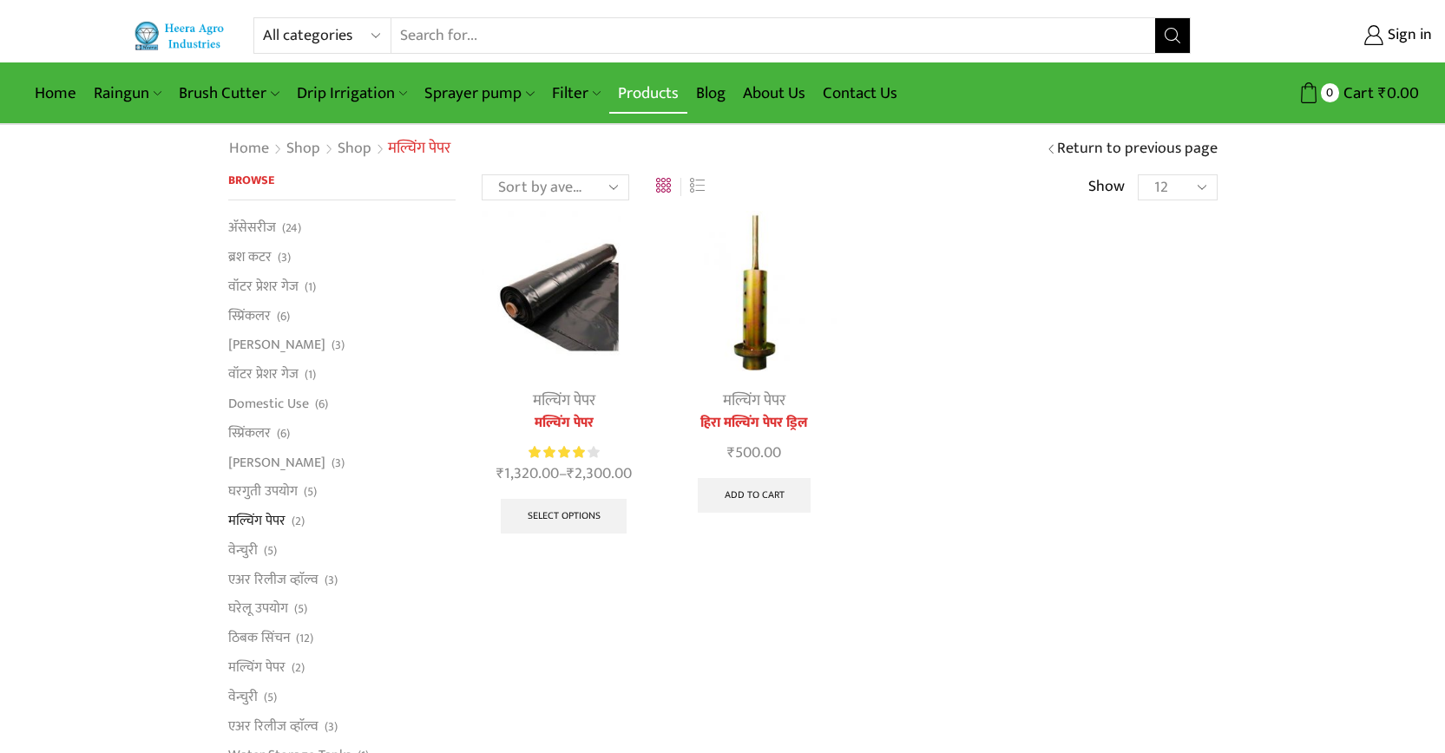
click at [651, 105] on link "Products" at bounding box center [648, 93] width 78 height 41
click at [647, 95] on link "Products" at bounding box center [648, 93] width 78 height 41
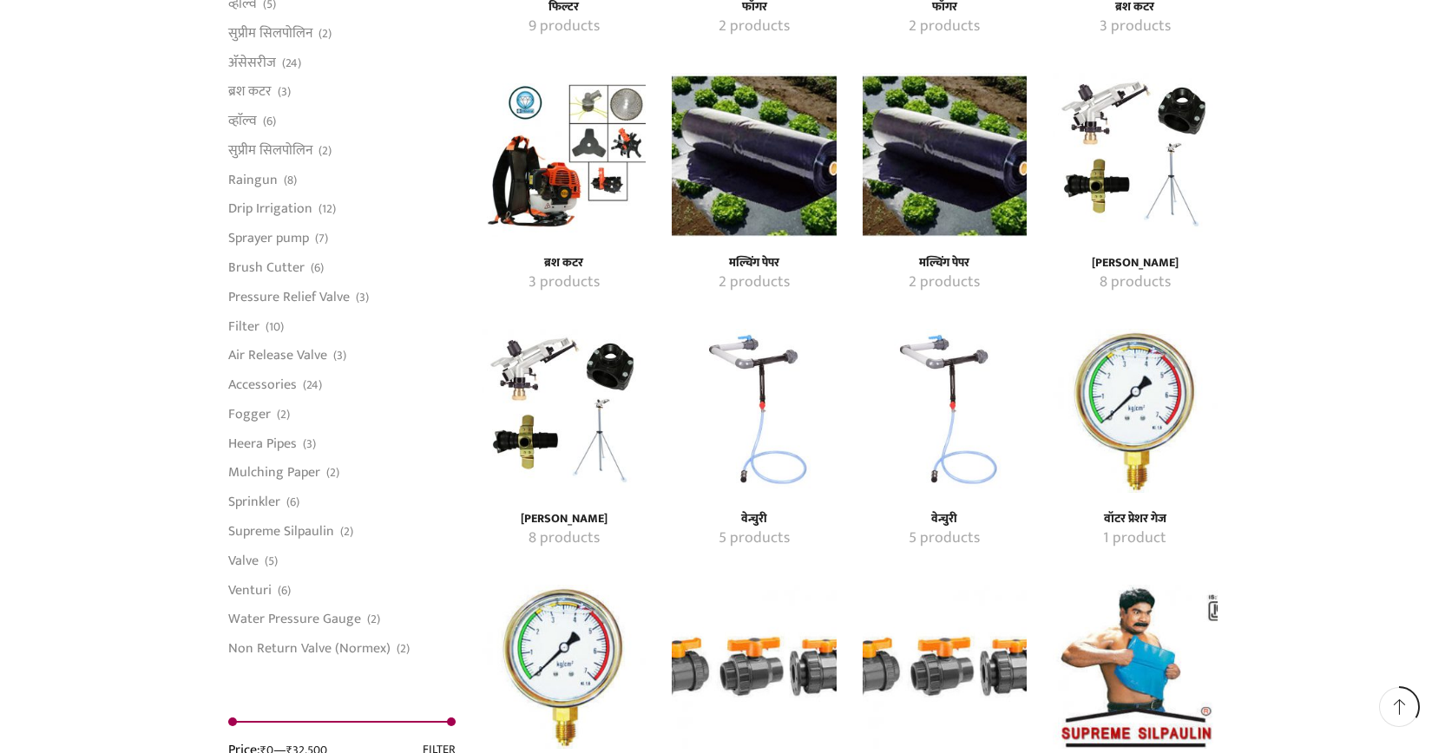
scroll to position [1475, 0]
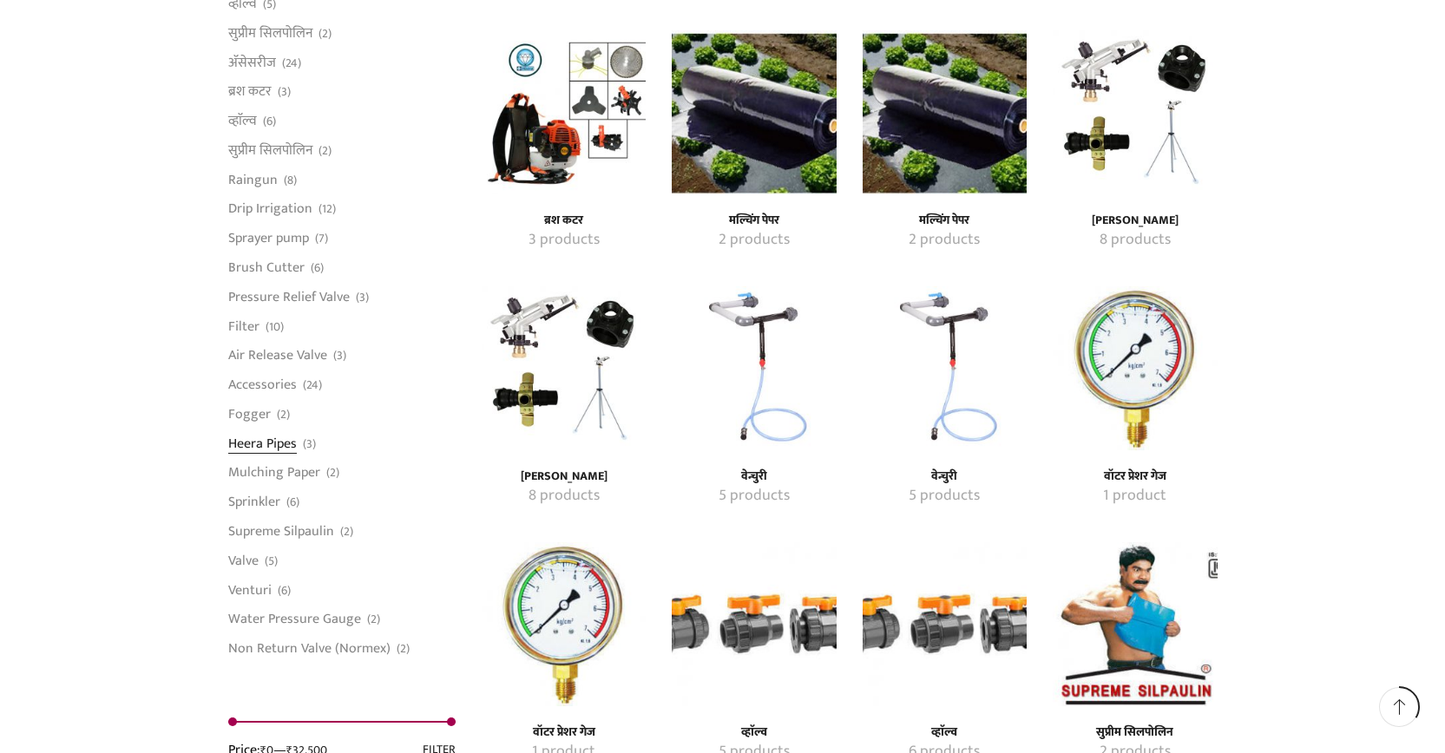
click at [291, 438] on link "Heera Pipes" at bounding box center [262, 444] width 69 height 30
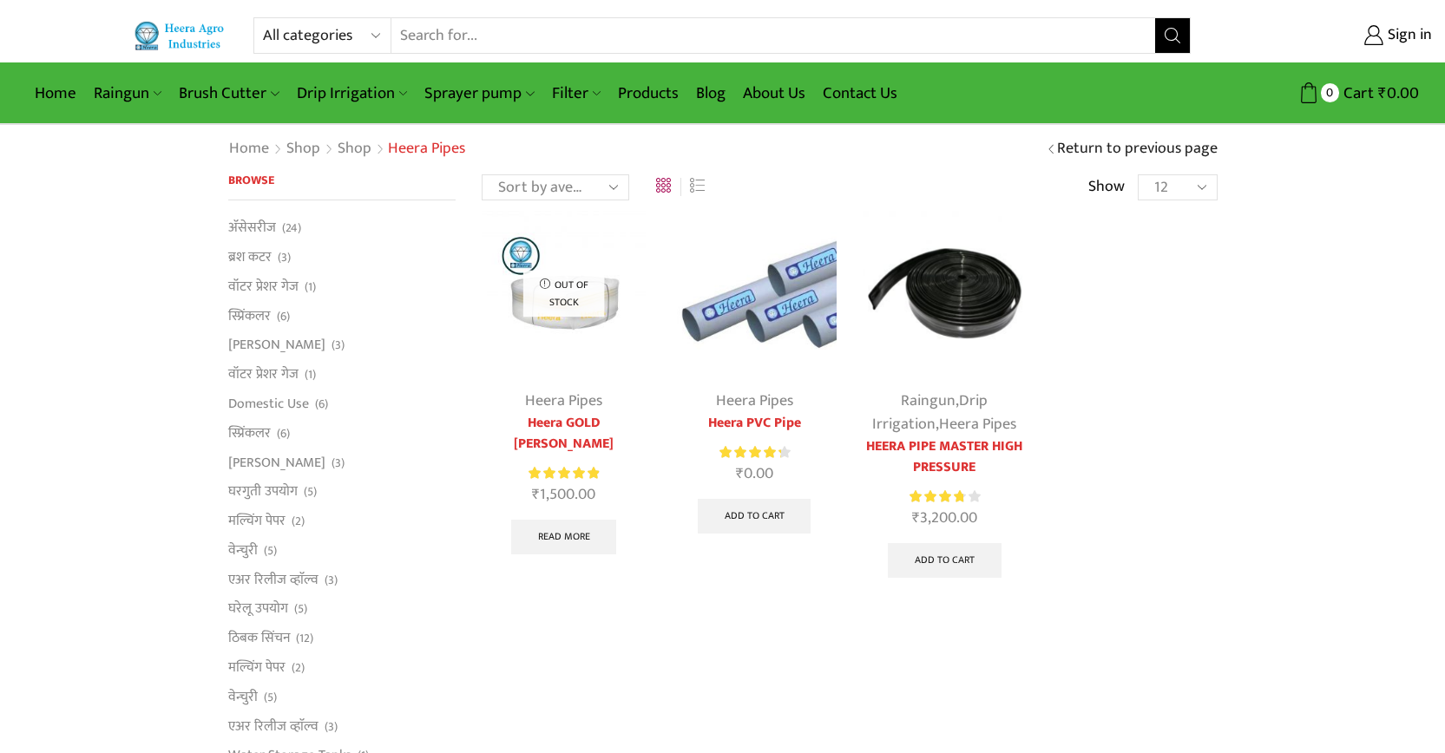
click at [807, 302] on img at bounding box center [754, 293] width 164 height 164
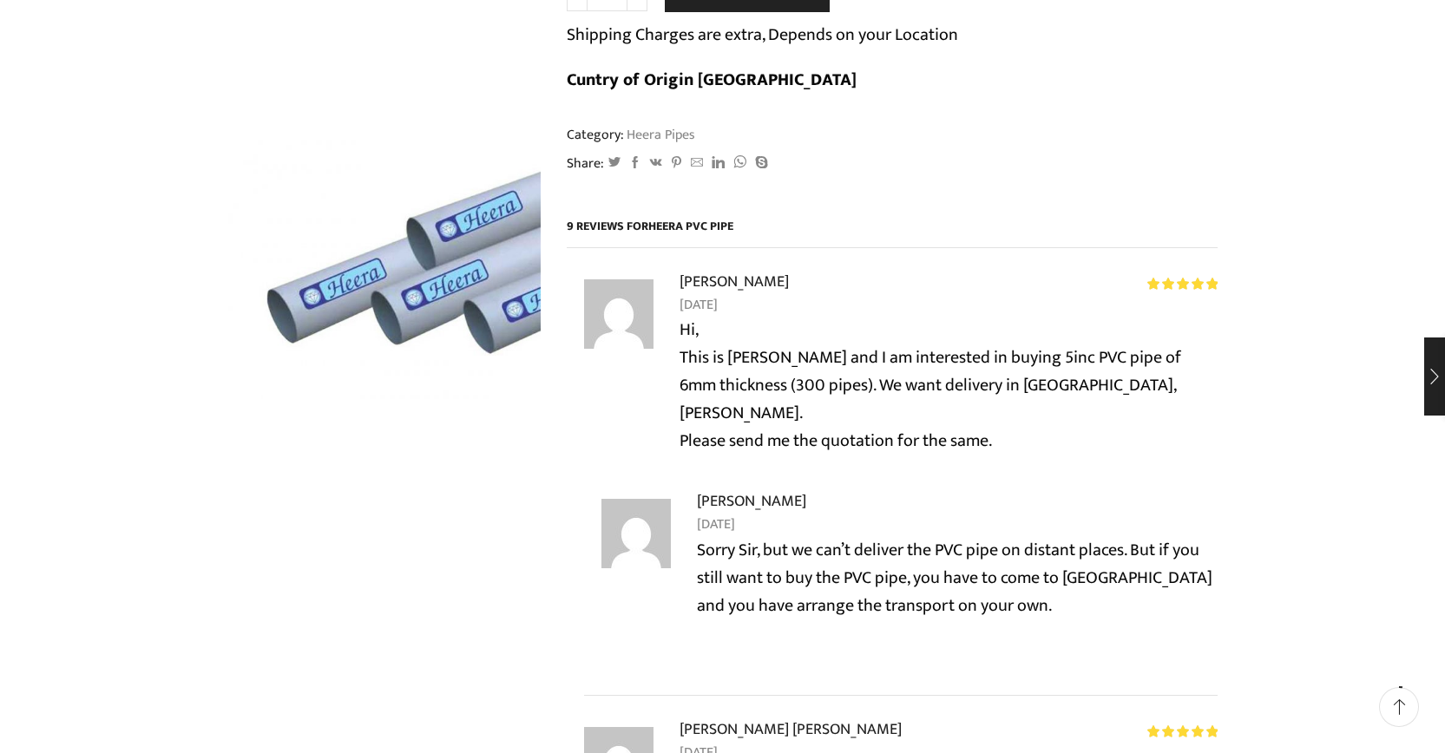
scroll to position [174, 0]
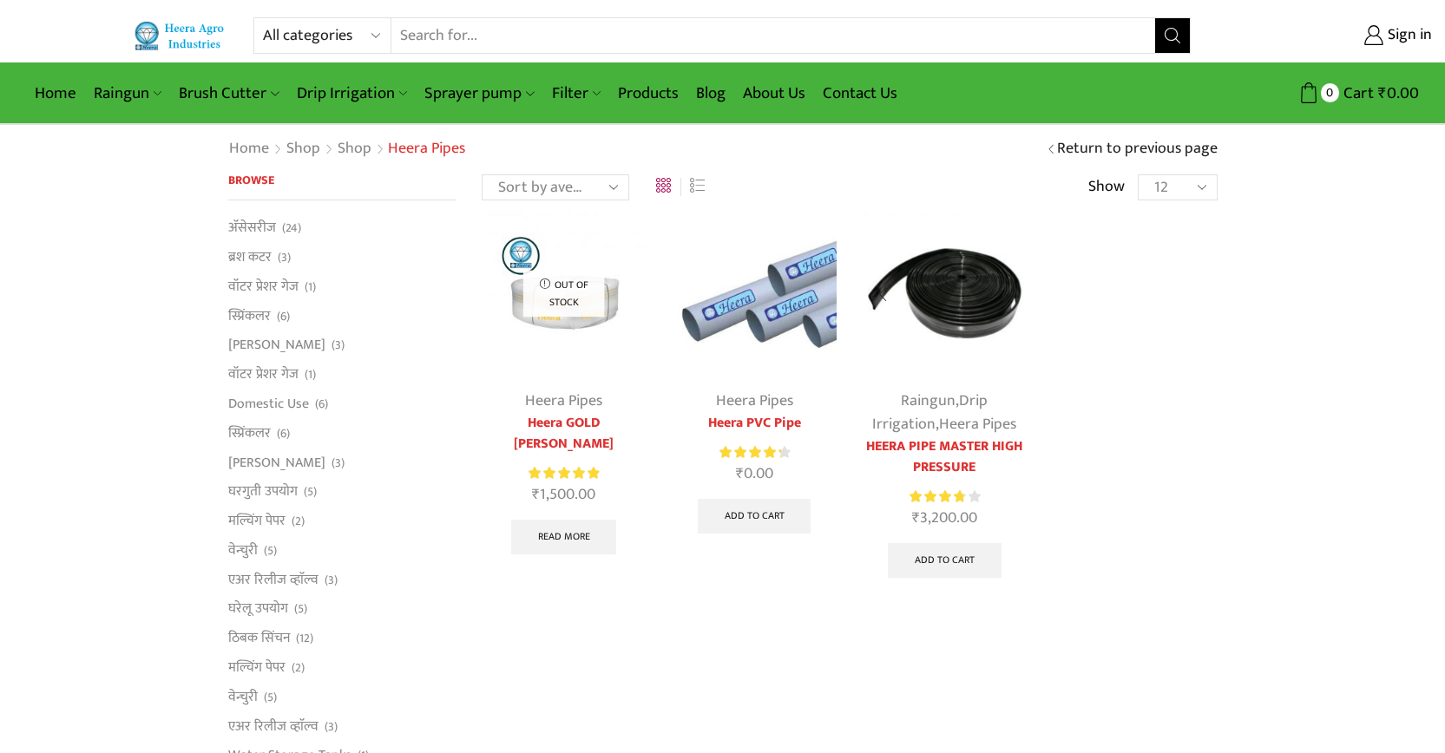
click at [948, 322] on img at bounding box center [945, 293] width 164 height 164
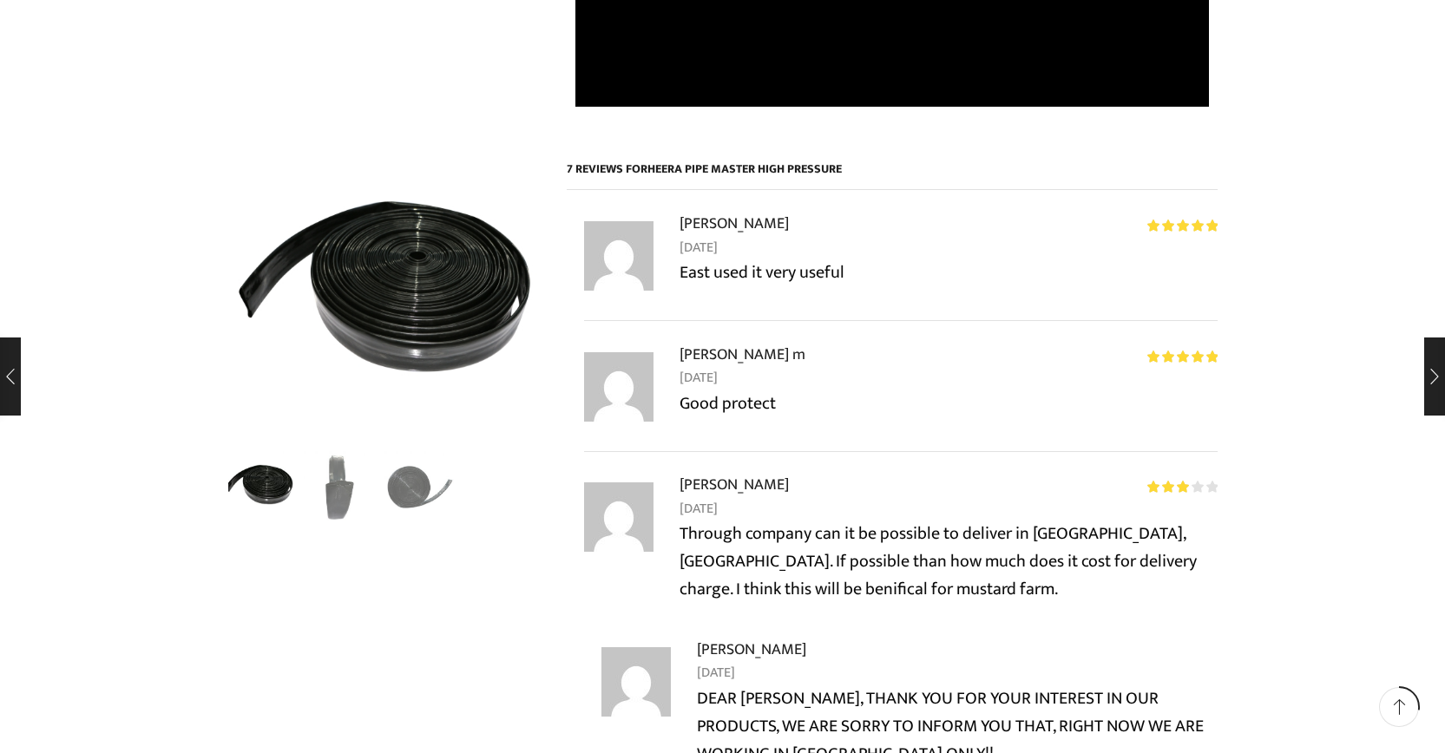
scroll to position [1041, 0]
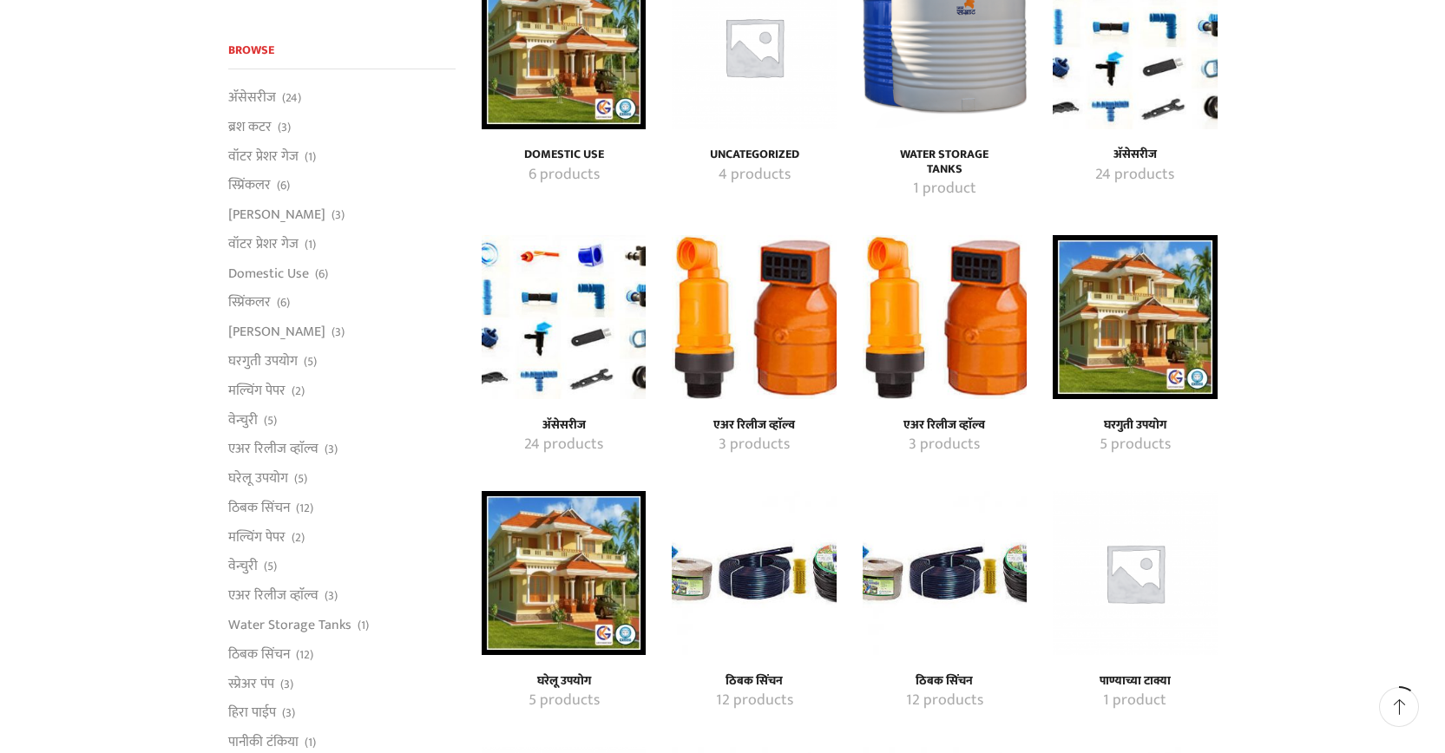
scroll to position [174, 0]
